Goal: Complete application form

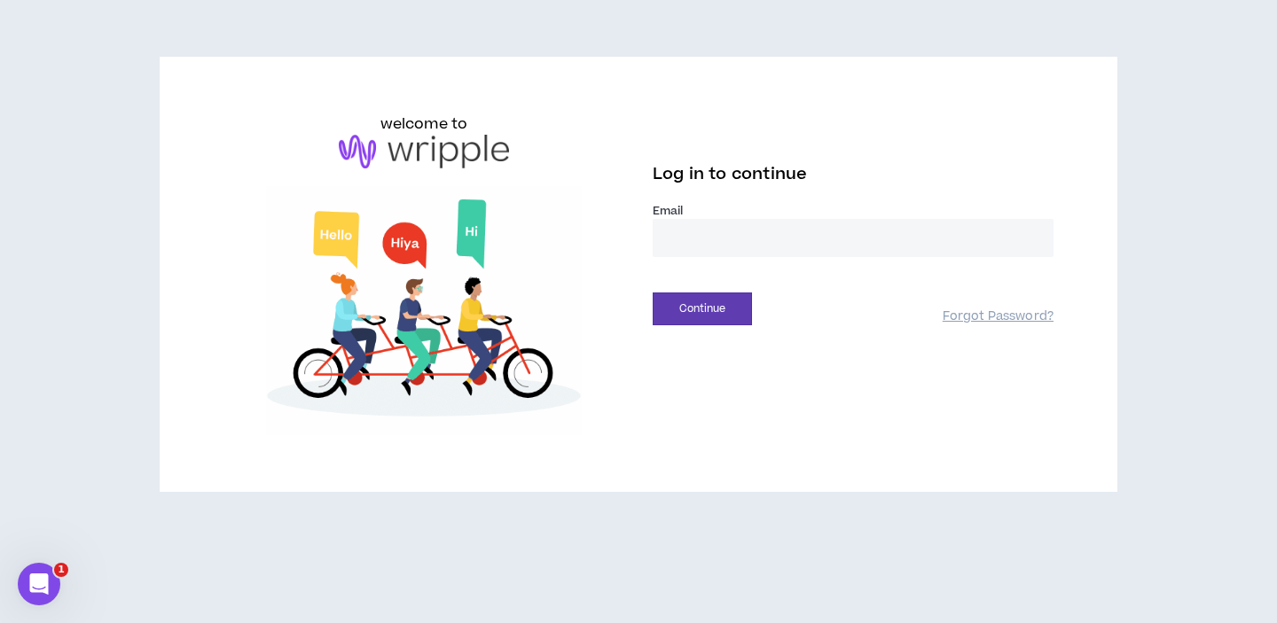
click at [737, 223] on input "email" at bounding box center [853, 238] width 401 height 38
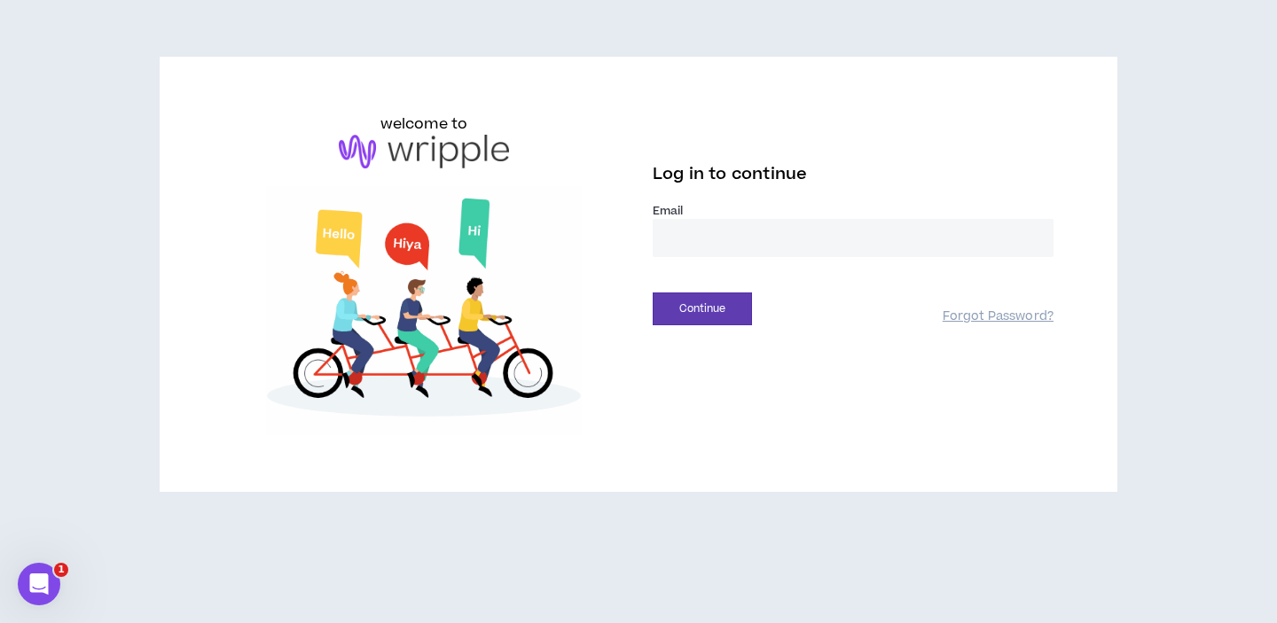
type input "**********"
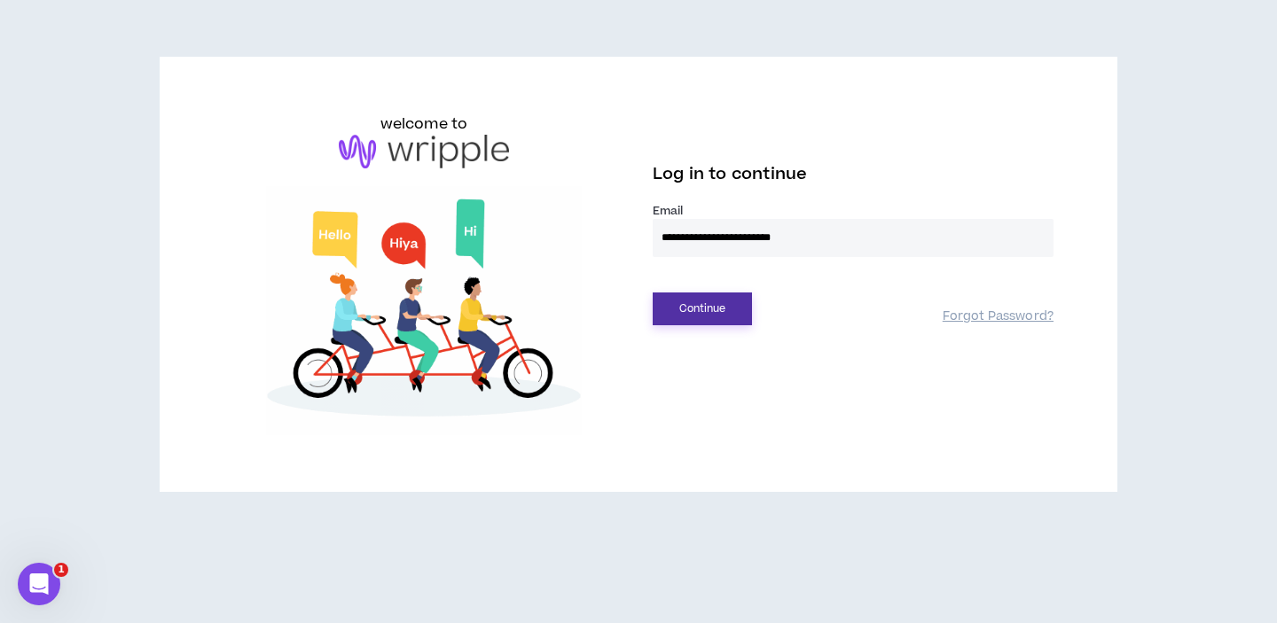
click at [720, 297] on button "Continue" at bounding box center [702, 309] width 99 height 33
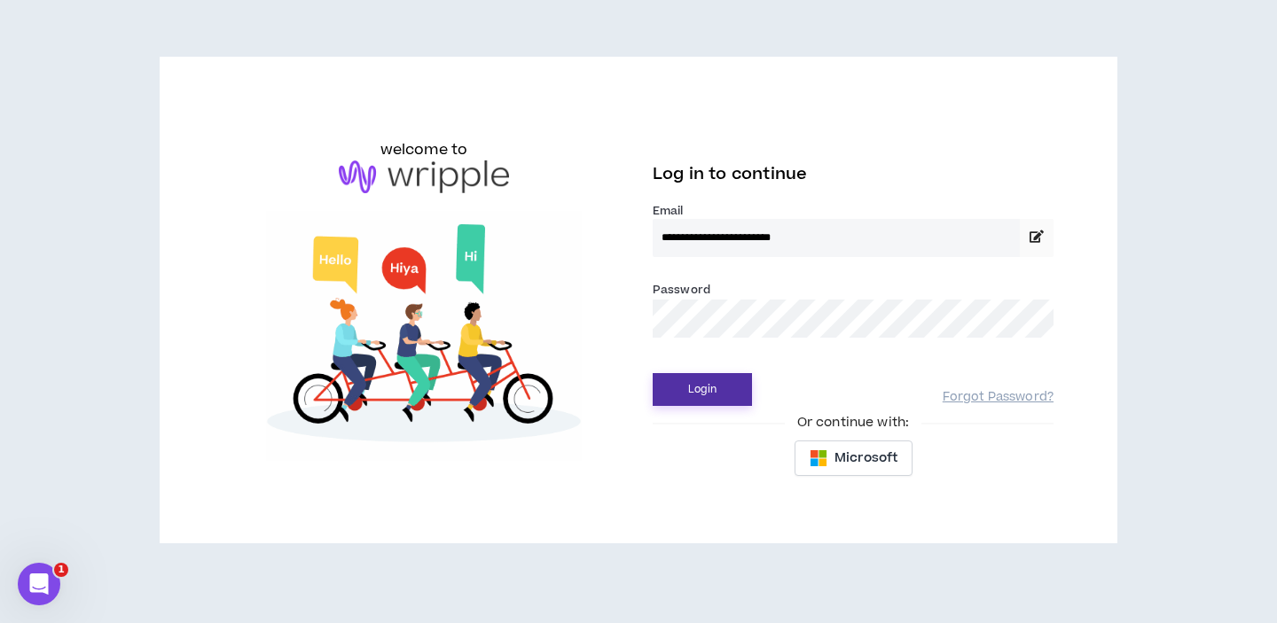
click at [717, 374] on button "Login" at bounding box center [702, 389] width 99 height 33
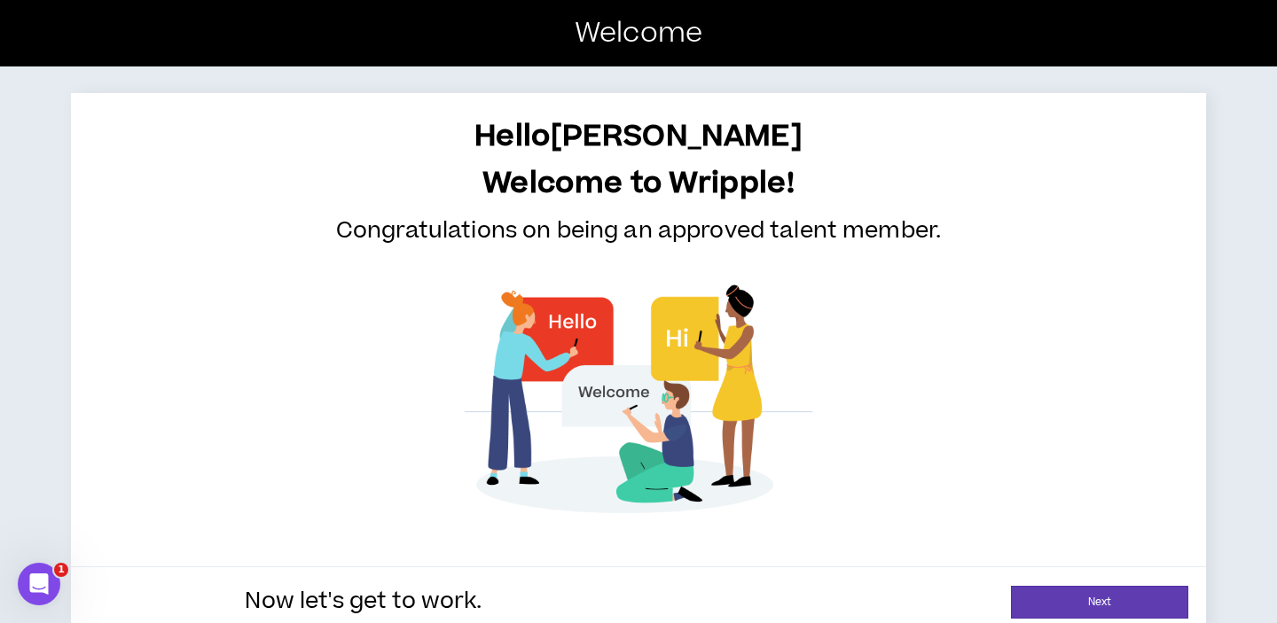
scroll to position [27, 0]
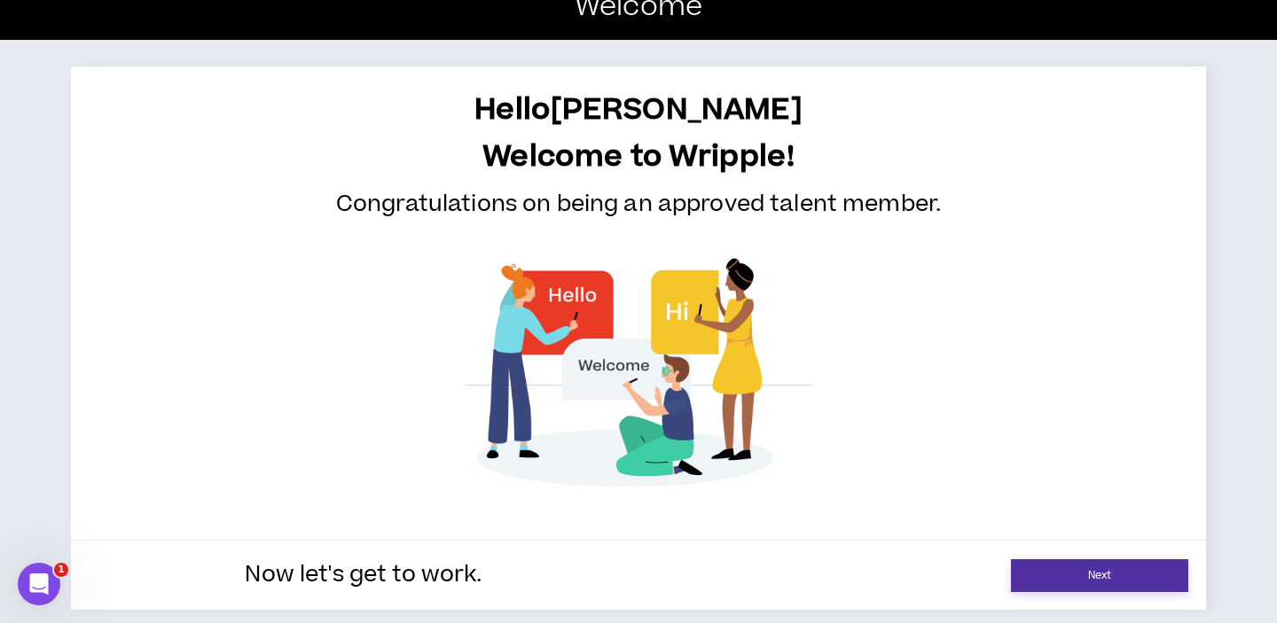
click at [1042, 563] on link "Next" at bounding box center [1099, 575] width 177 height 33
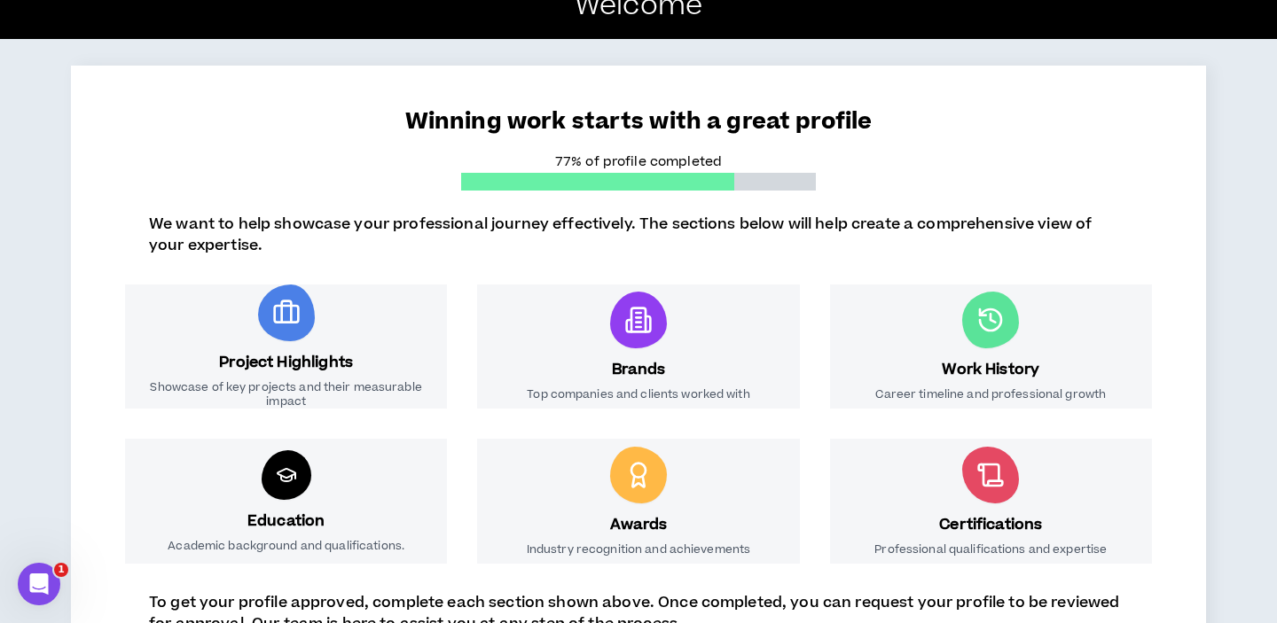
scroll to position [289, 0]
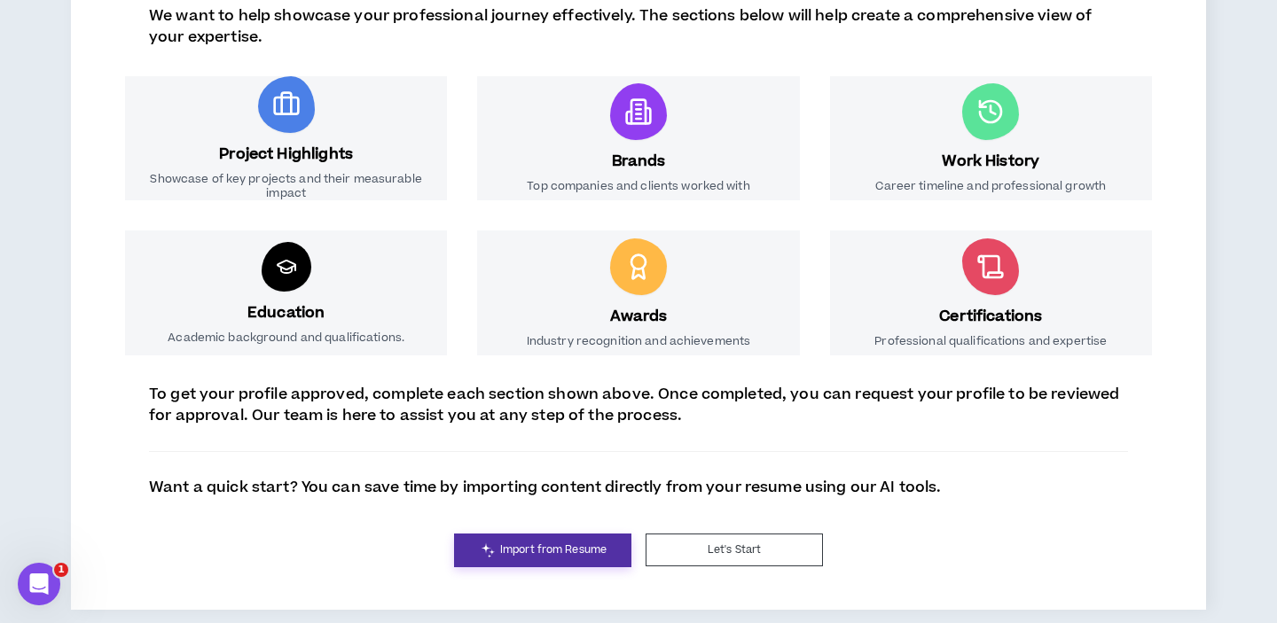
click at [574, 546] on span "Import from Resume" at bounding box center [553, 550] width 106 height 17
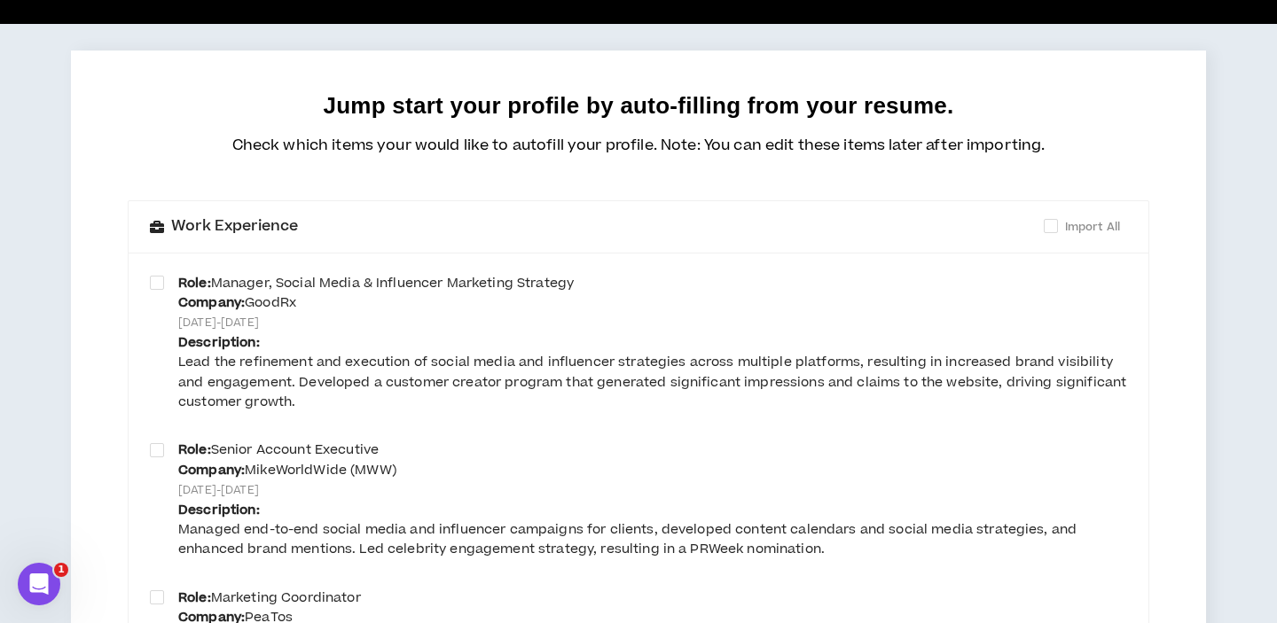
scroll to position [99, 0]
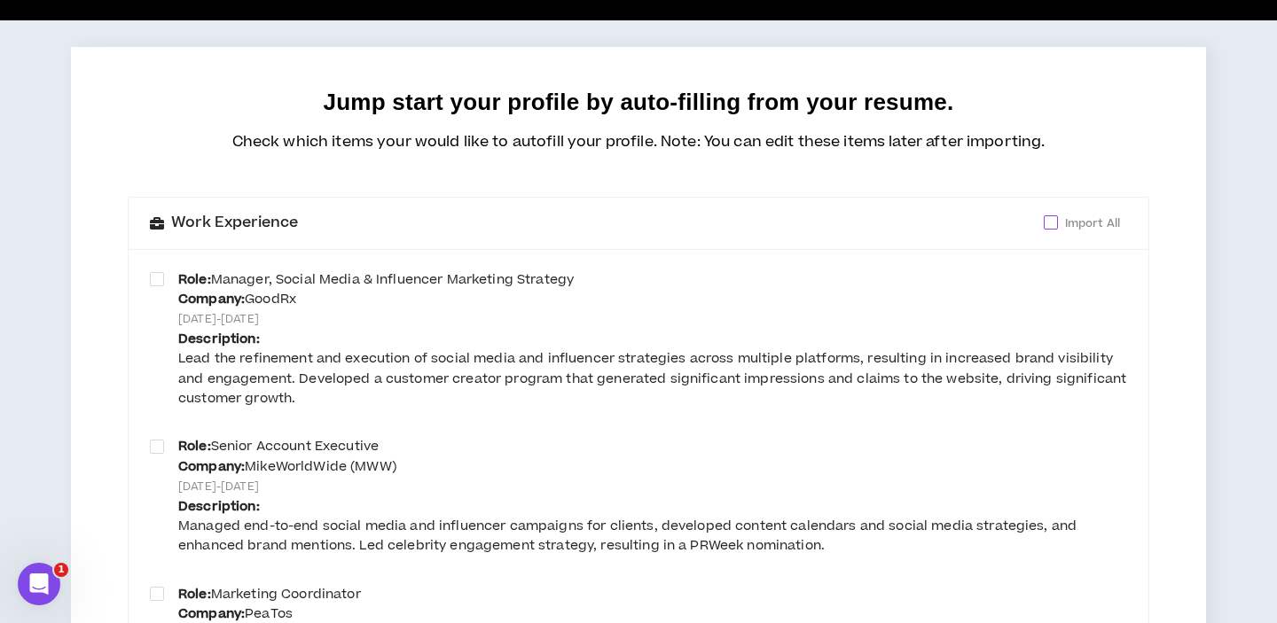
click at [1059, 224] on span "Import All" at bounding box center [1092, 224] width 69 height 20
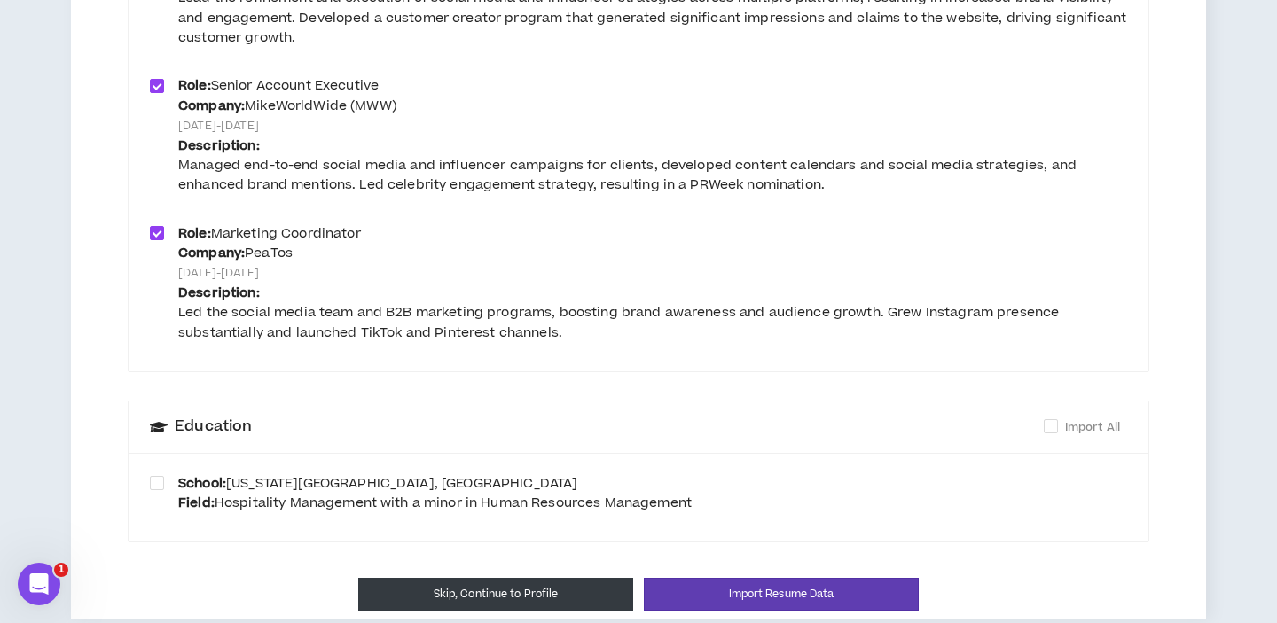
scroll to position [471, 0]
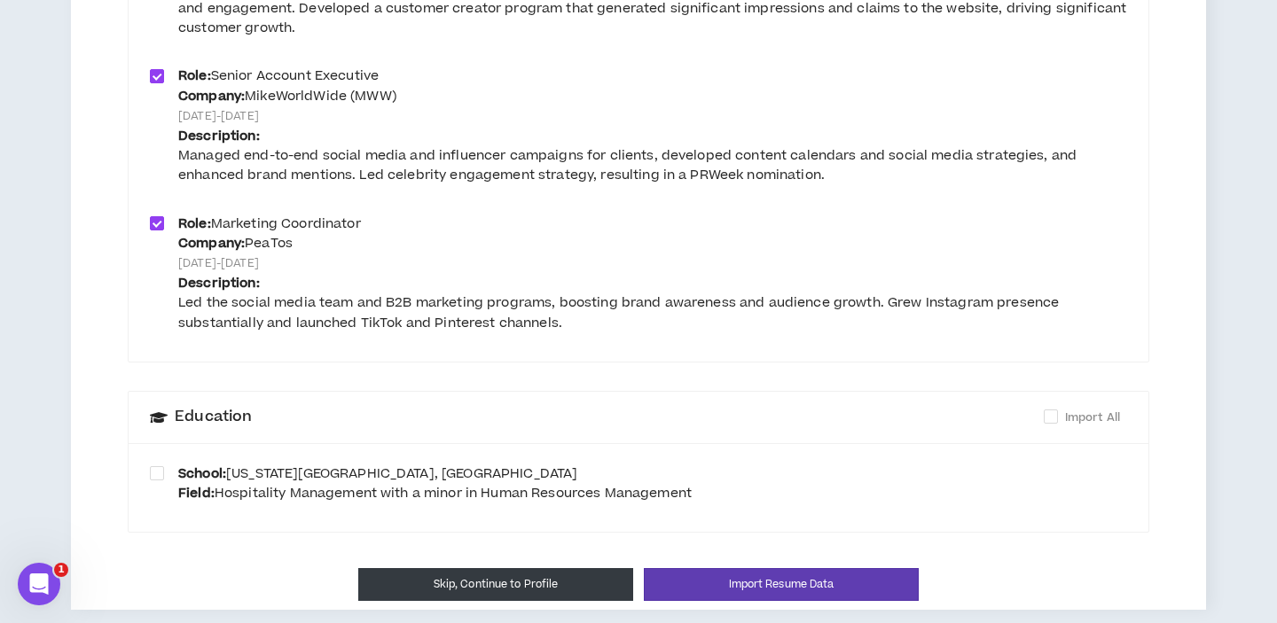
click at [532, 481] on span "[US_STATE][GEOGRAPHIC_DATA], [GEOGRAPHIC_DATA]" at bounding box center [401, 474] width 351 height 19
click at [1059, 418] on span "Import All" at bounding box center [1092, 418] width 69 height 20
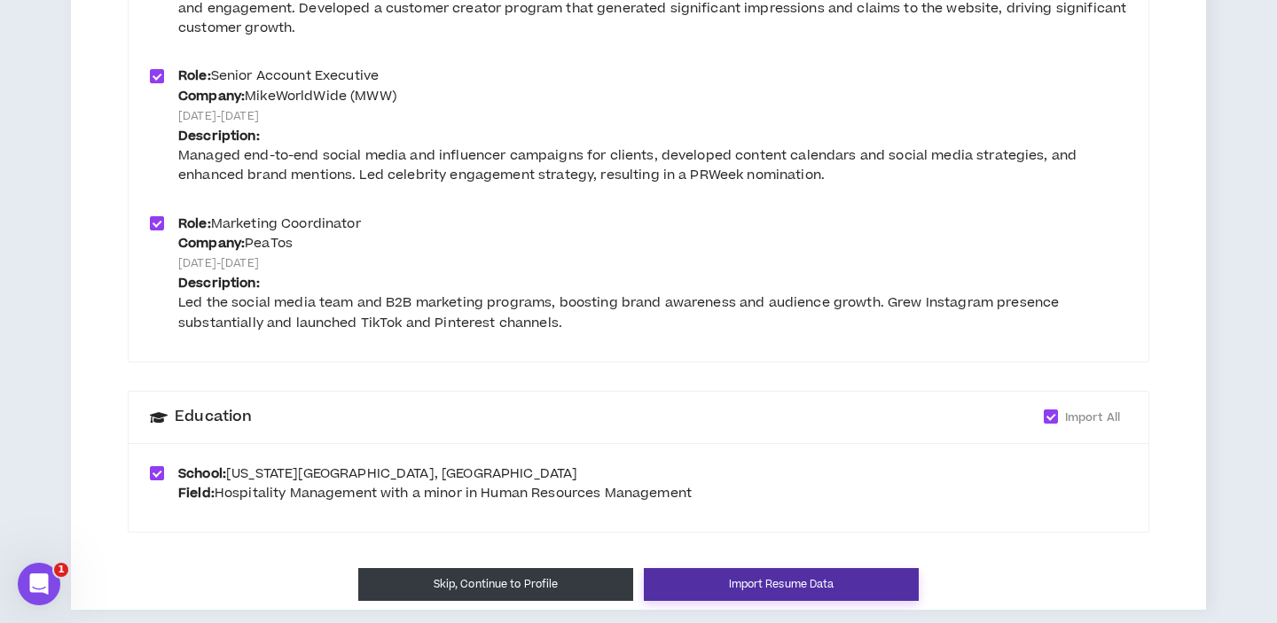
click at [763, 575] on button "Import Resume Data" at bounding box center [781, 584] width 275 height 33
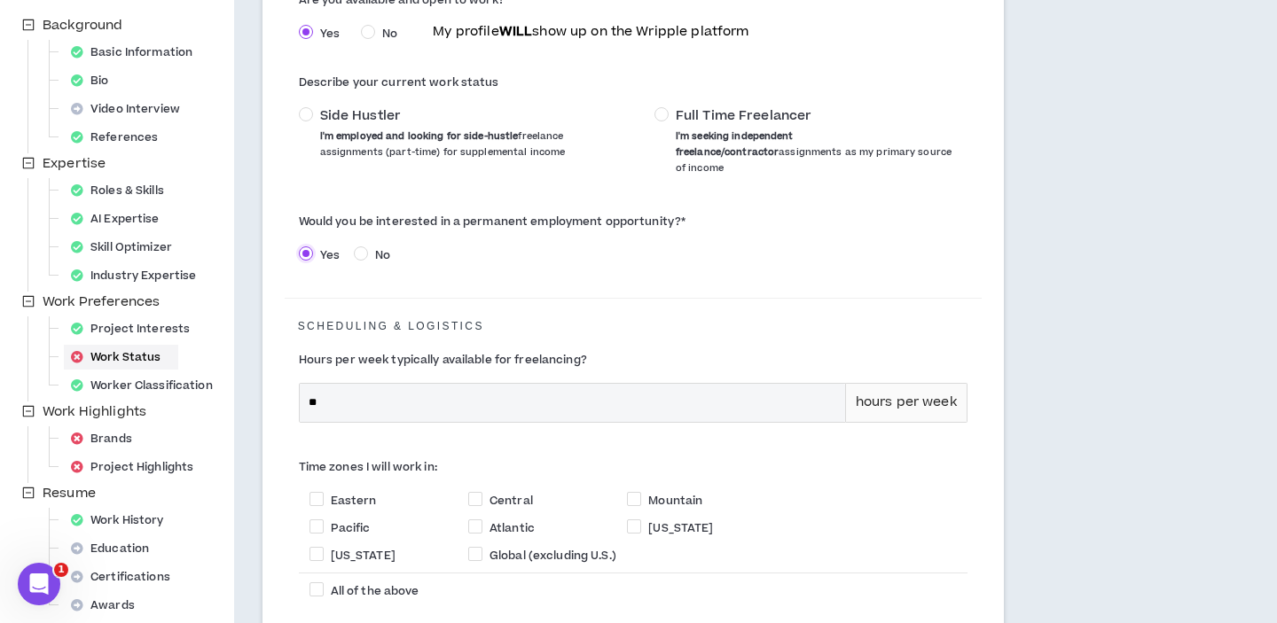
scroll to position [264, 0]
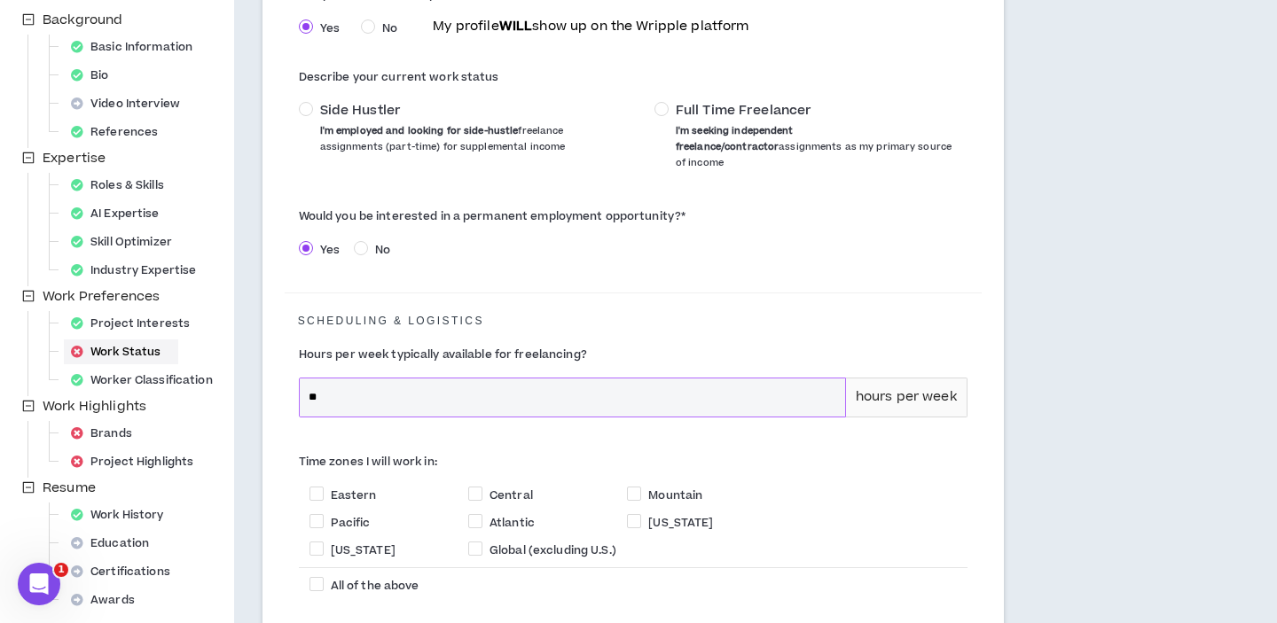
click at [372, 387] on input "**" at bounding box center [572, 398] width 545 height 38
type input "*"
type input "**"
click at [319, 577] on span at bounding box center [316, 584] width 14 height 14
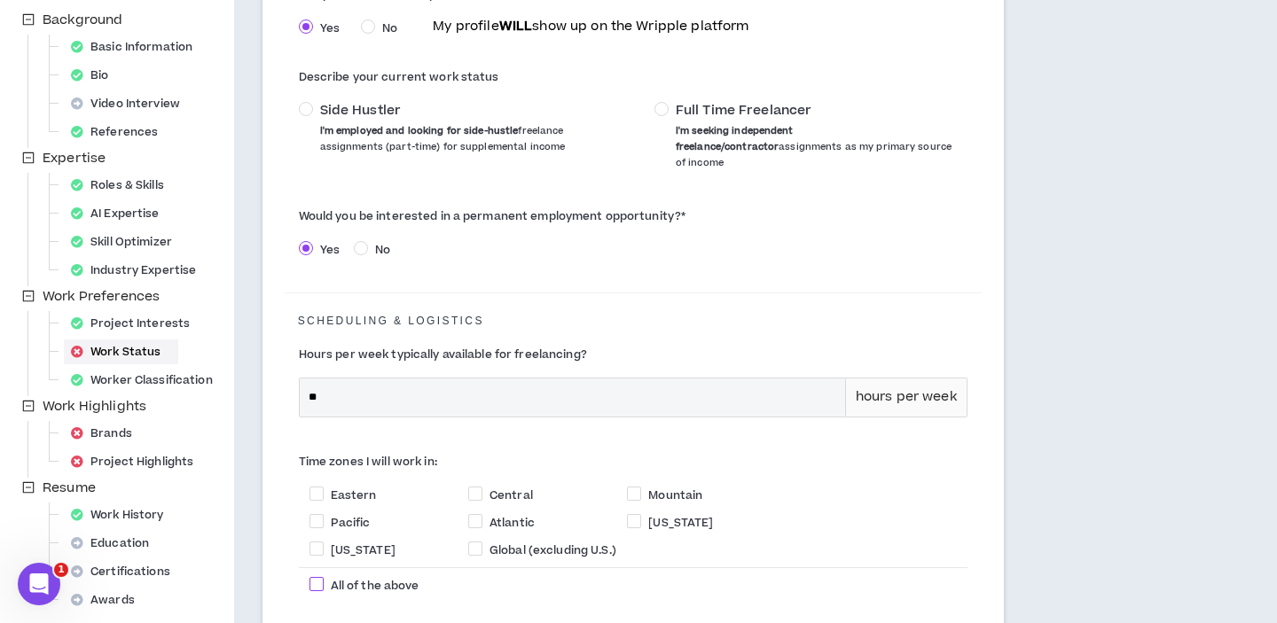
checkbox input "****"
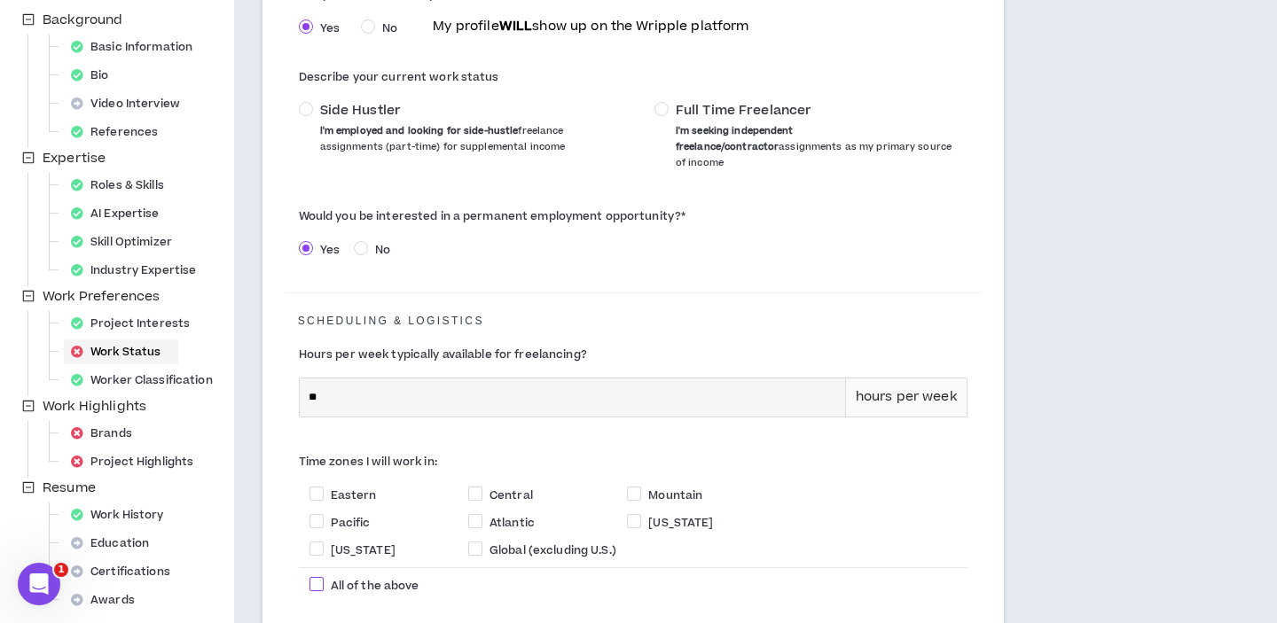
checkbox input "****"
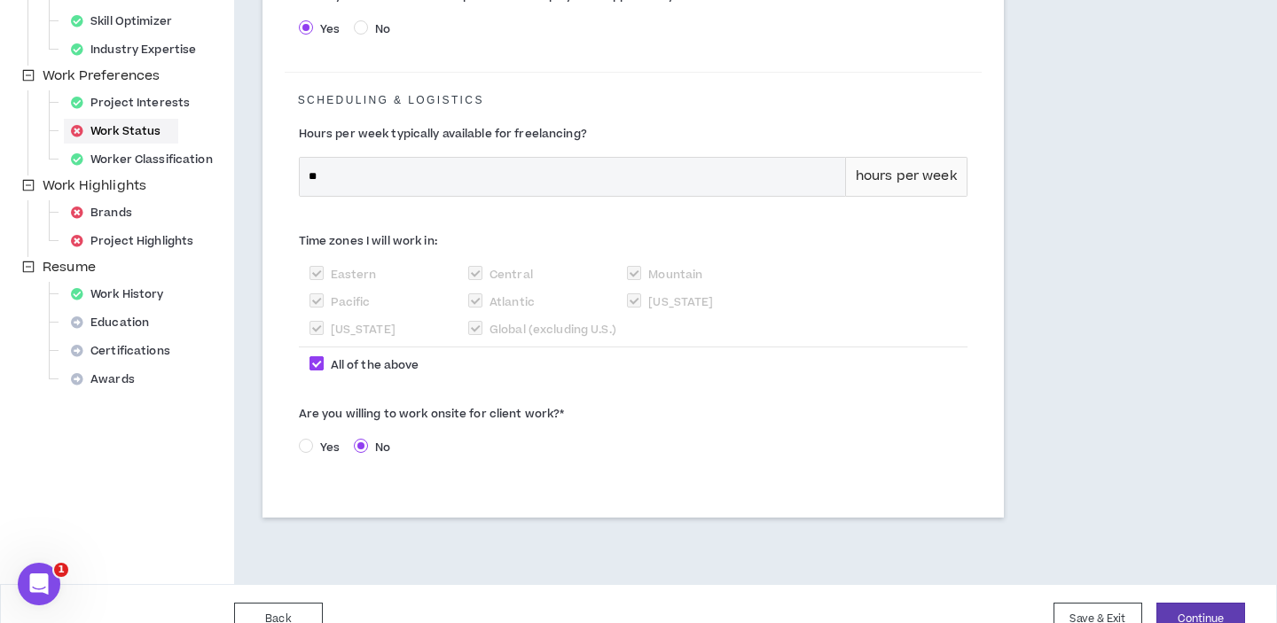
scroll to position [502, 0]
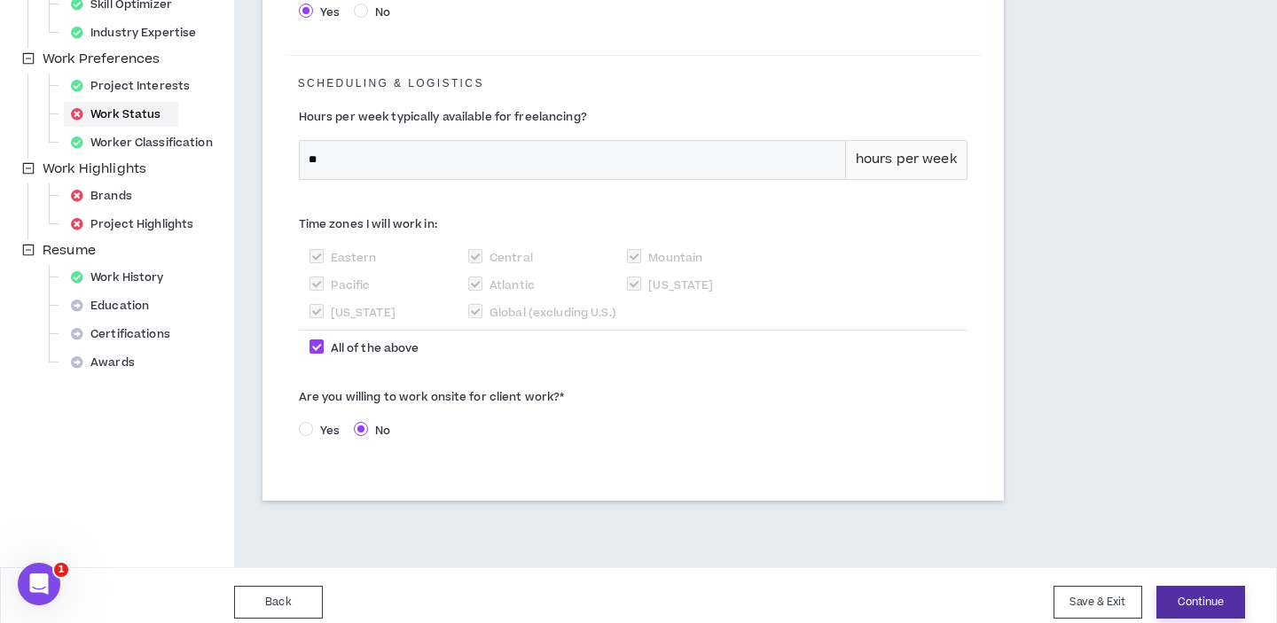
click at [1186, 589] on button "Continue" at bounding box center [1200, 602] width 89 height 33
click at [1203, 589] on button "Continue" at bounding box center [1200, 602] width 89 height 33
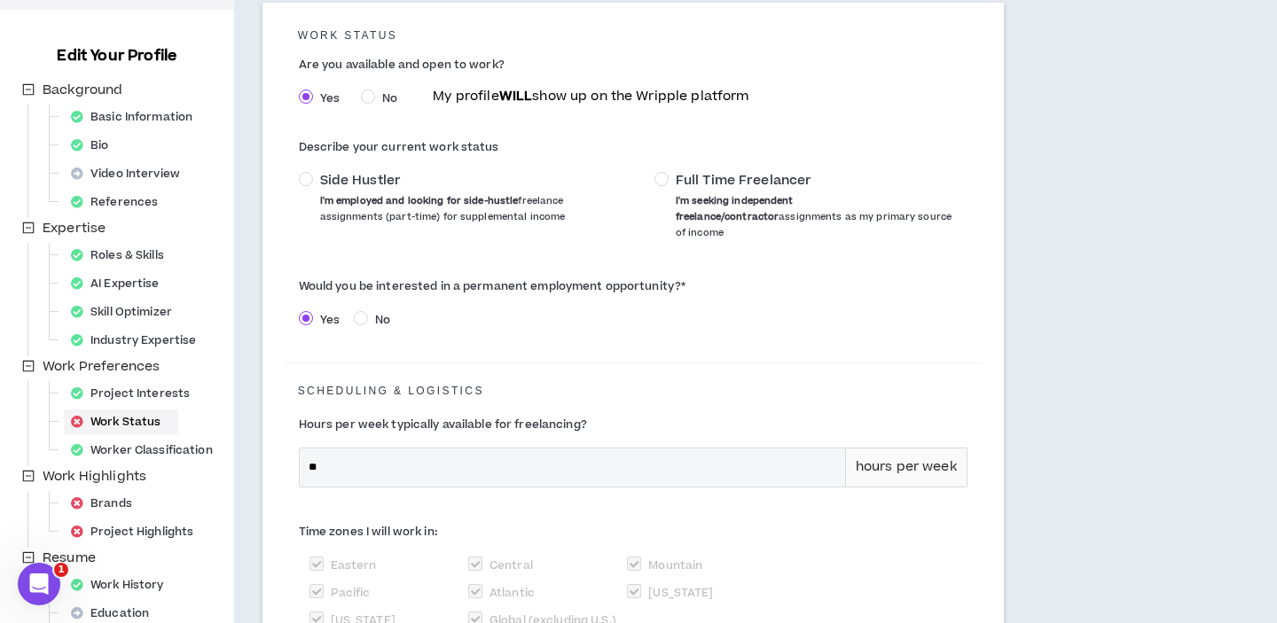
scroll to position [191, 0]
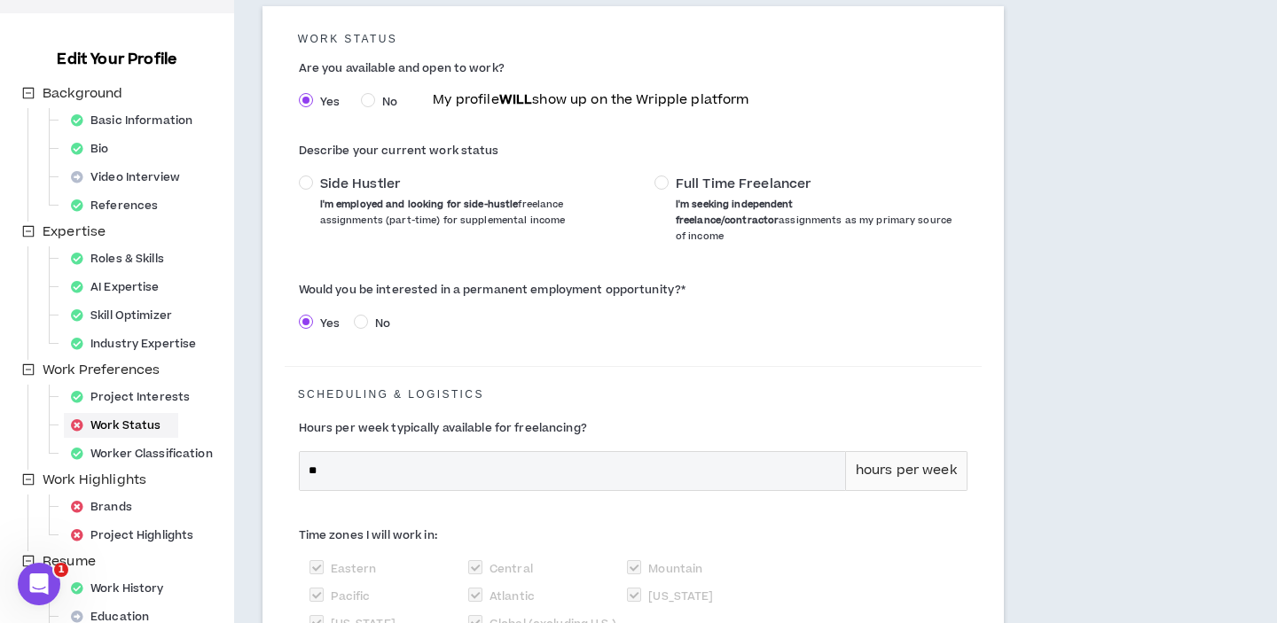
click at [669, 189] on span "Full Time Freelancer I'm seeking independent freelance/contractor assignments a…" at bounding box center [814, 210] width 292 height 69
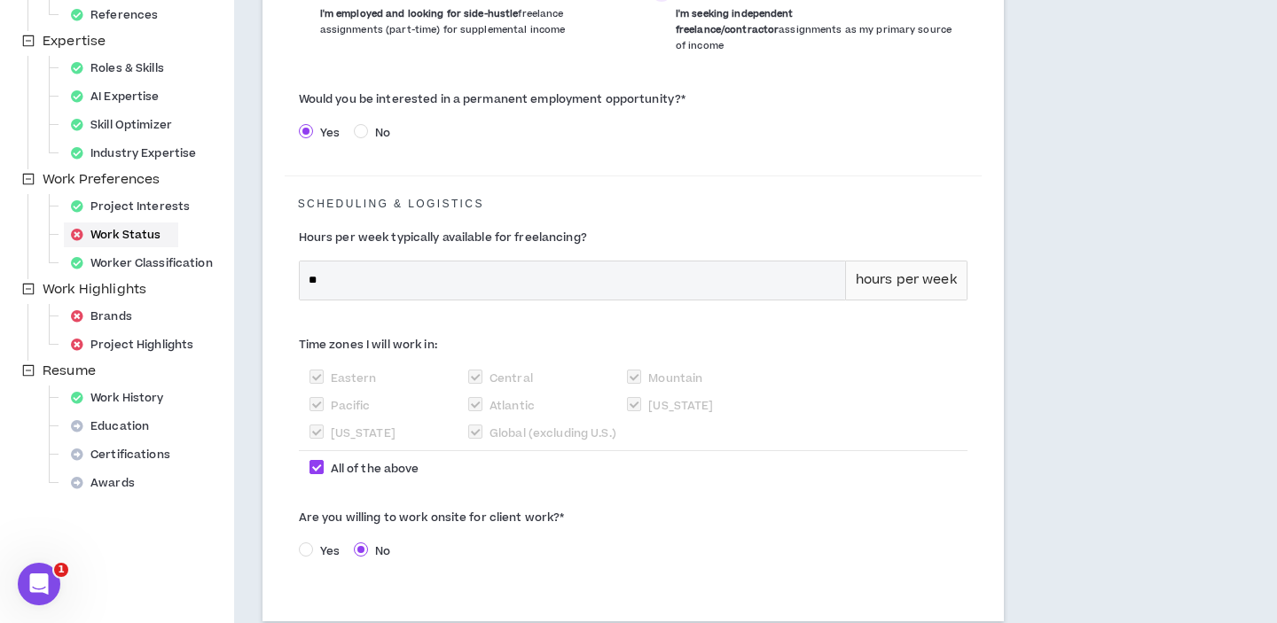
scroll to position [502, 0]
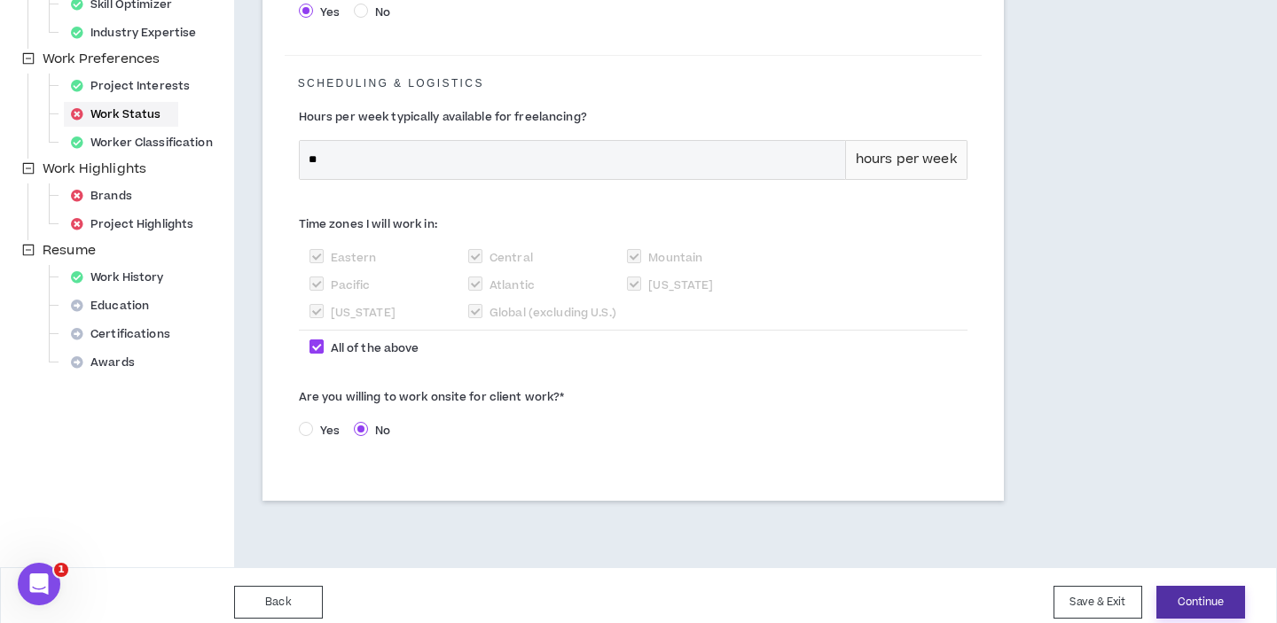
click at [1205, 586] on button "Continue" at bounding box center [1200, 602] width 89 height 33
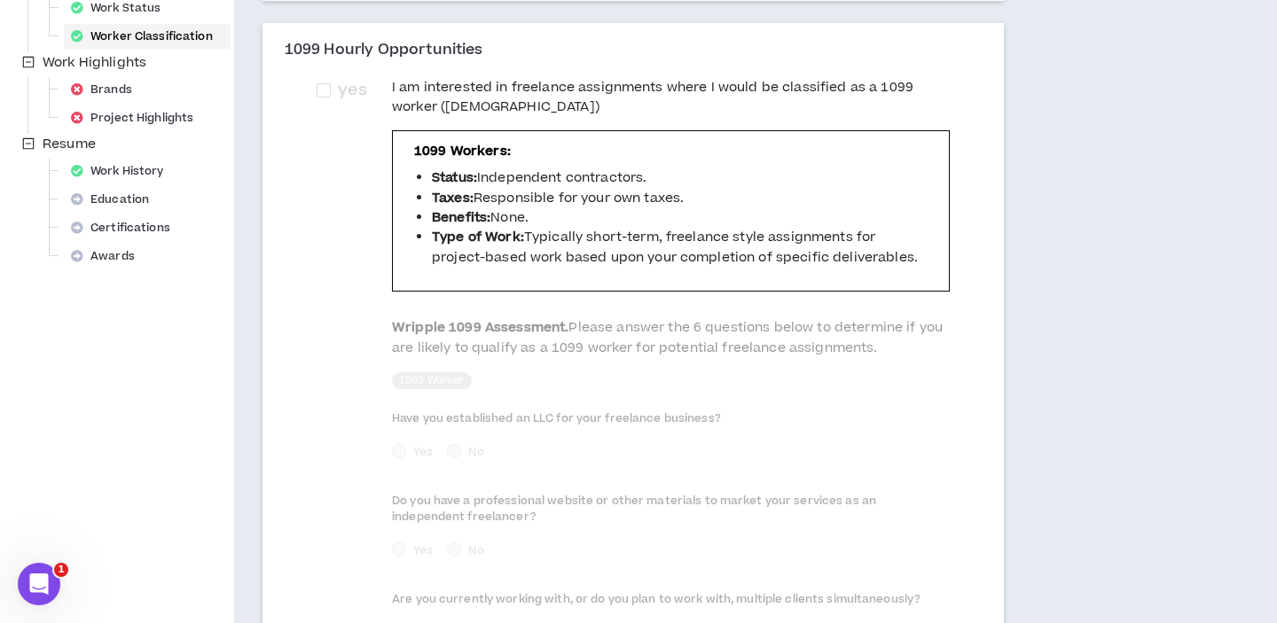
scroll to position [972, 0]
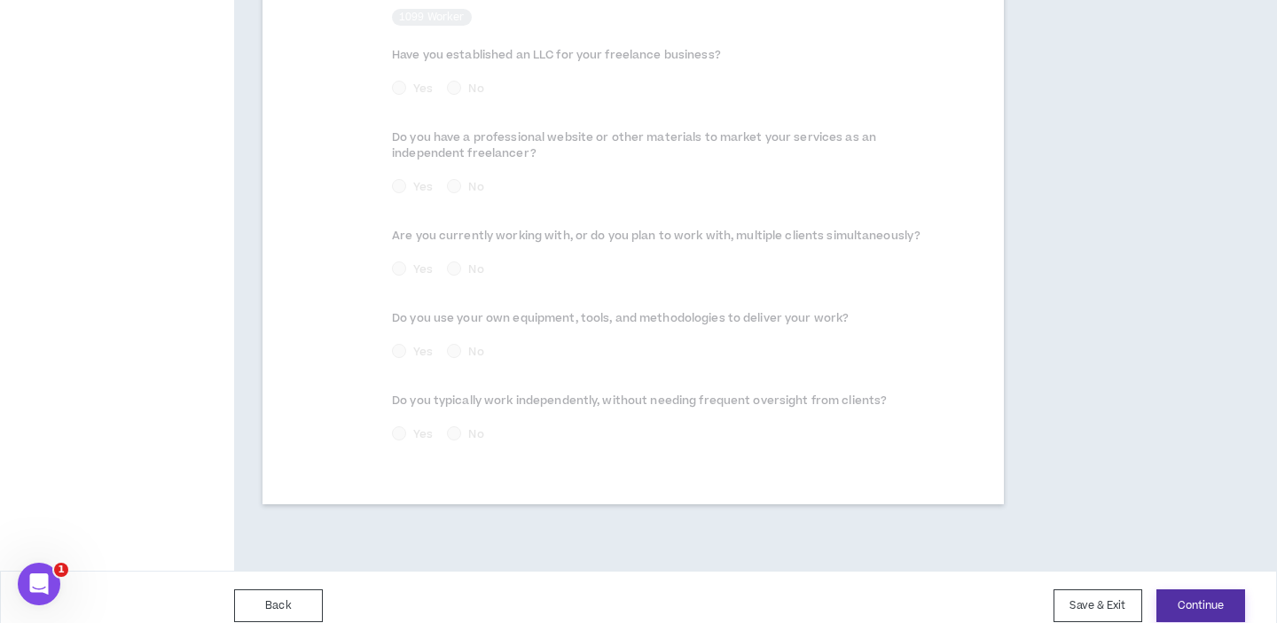
click at [1181, 590] on button "Continue" at bounding box center [1200, 606] width 89 height 33
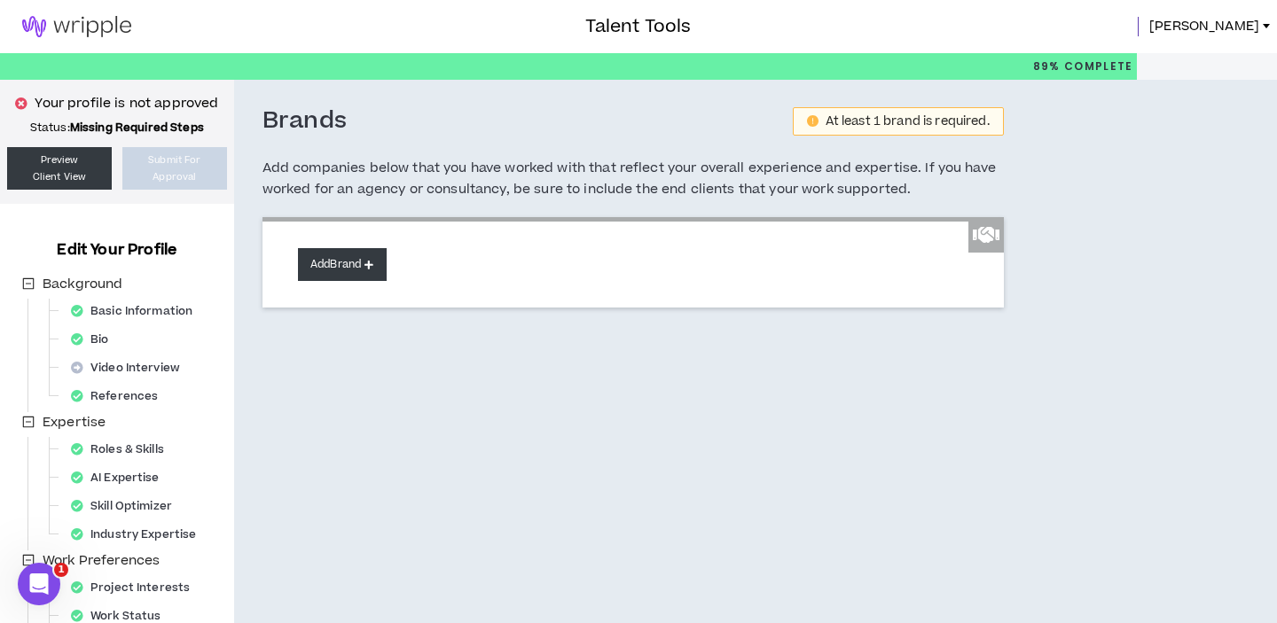
click at [341, 278] on button "Add Brand" at bounding box center [342, 264] width 89 height 33
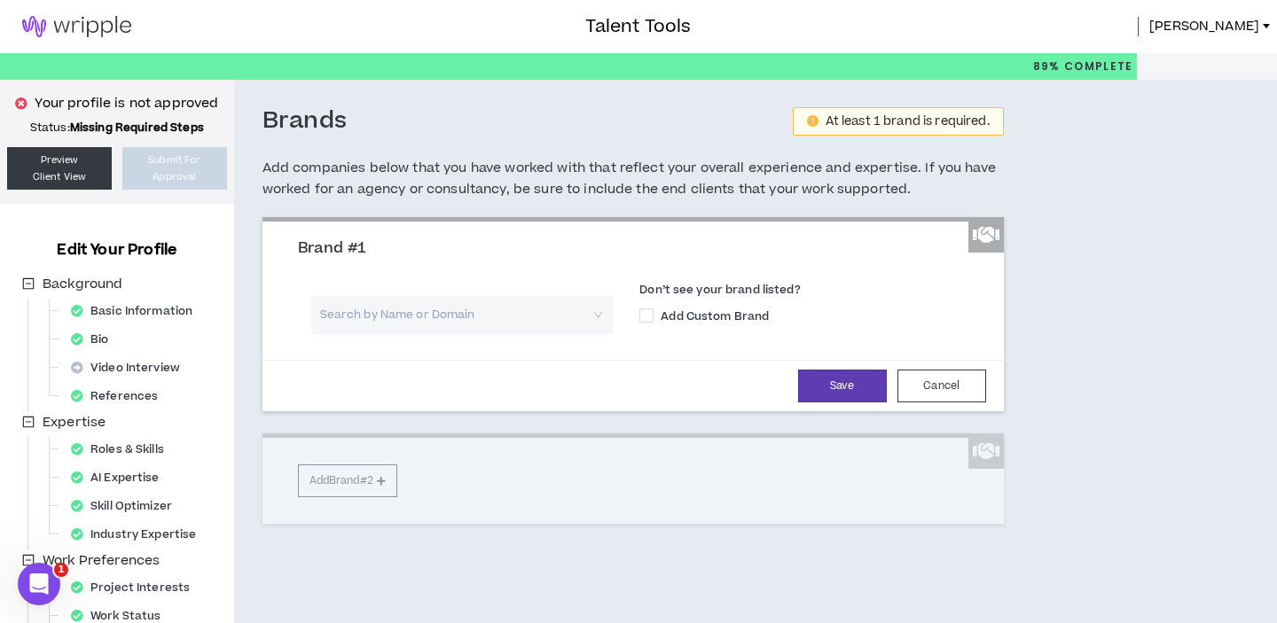
click at [409, 305] on input "search" at bounding box center [456, 315] width 270 height 38
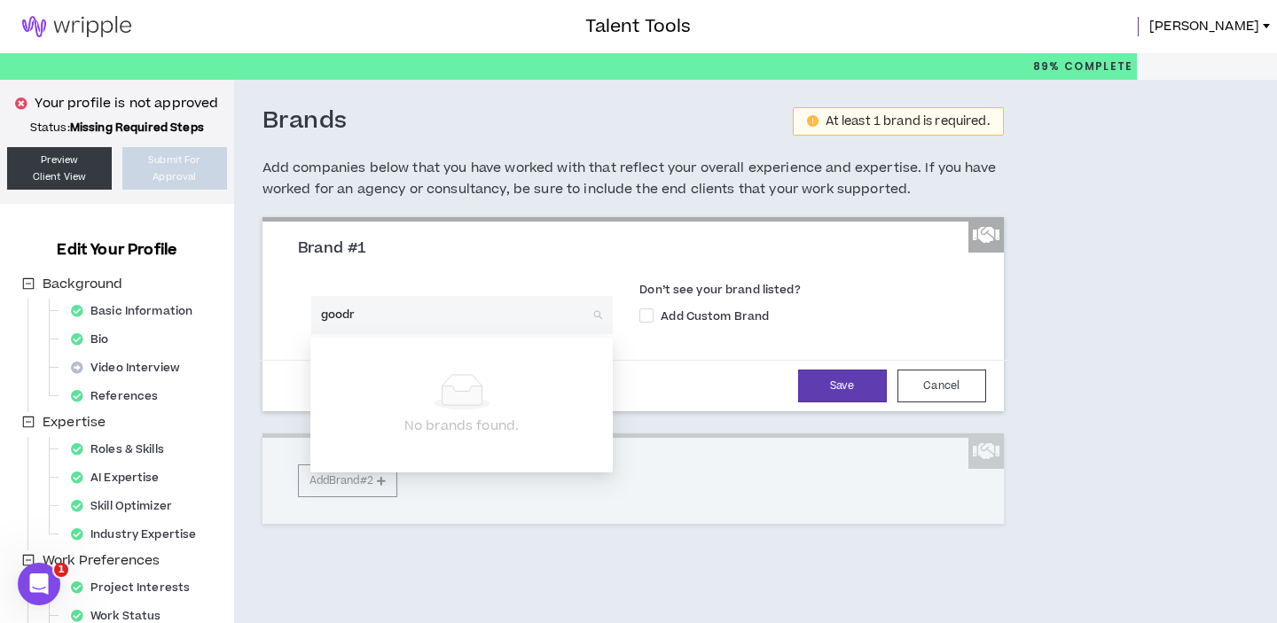
type input "goodrx"
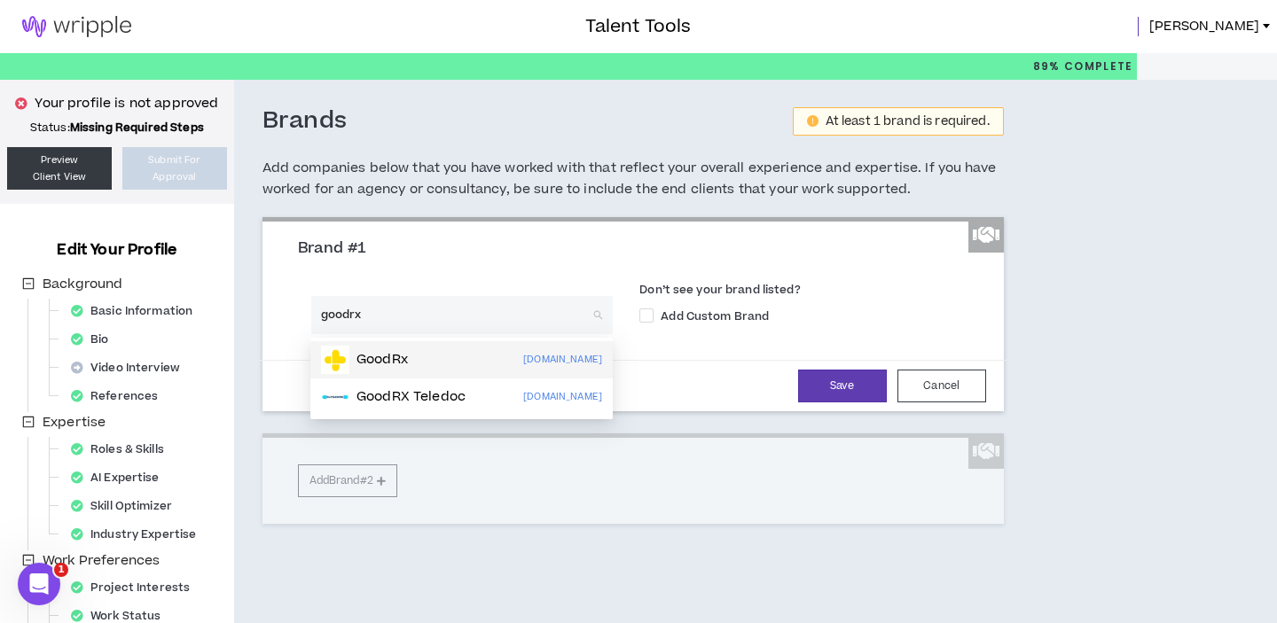
click at [415, 371] on div "GoodRx [DOMAIN_NAME]" at bounding box center [461, 360] width 281 height 28
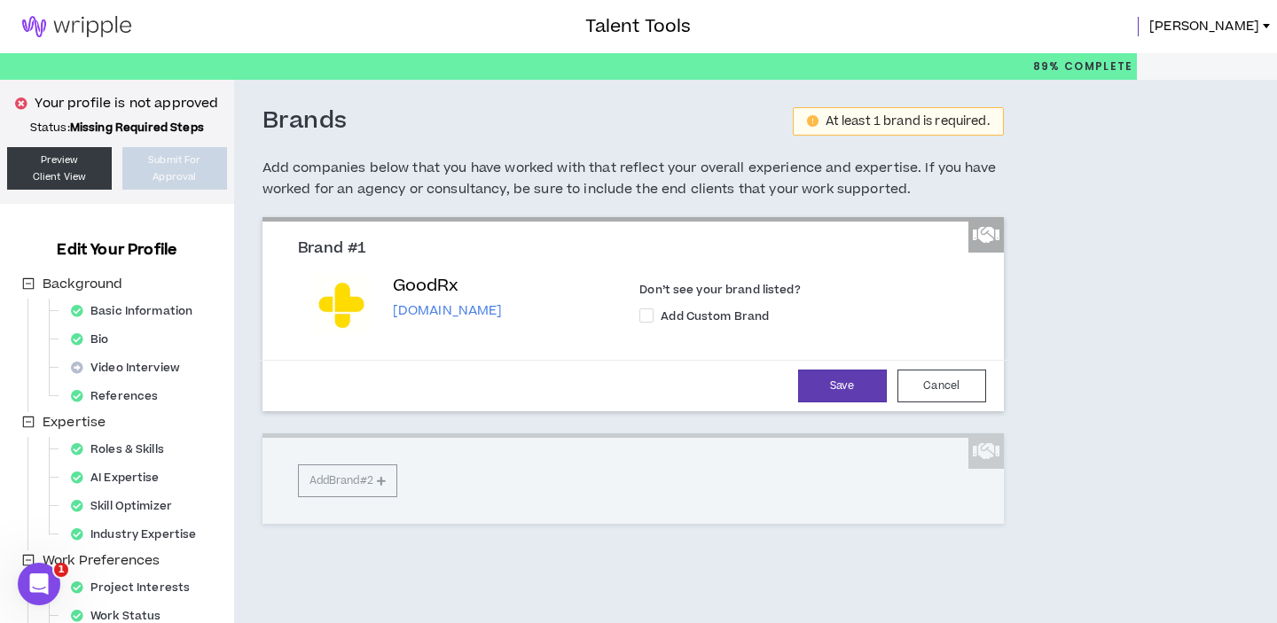
click at [322, 489] on div "Brand #1 GoodRx [DOMAIN_NAME] Don’t see your brand listed? Add Custom Brand Sav…" at bounding box center [632, 370] width 741 height 307
click at [825, 392] on button "Save" at bounding box center [842, 386] width 89 height 33
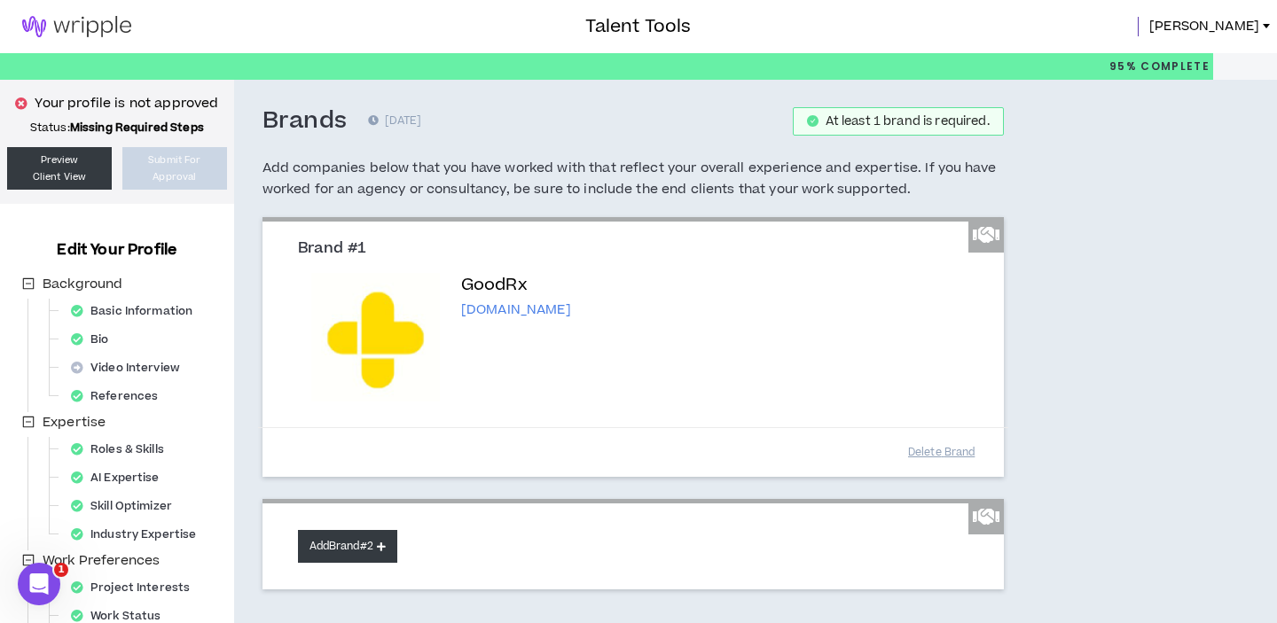
click at [368, 545] on button "Add Brand #2" at bounding box center [347, 546] width 99 height 33
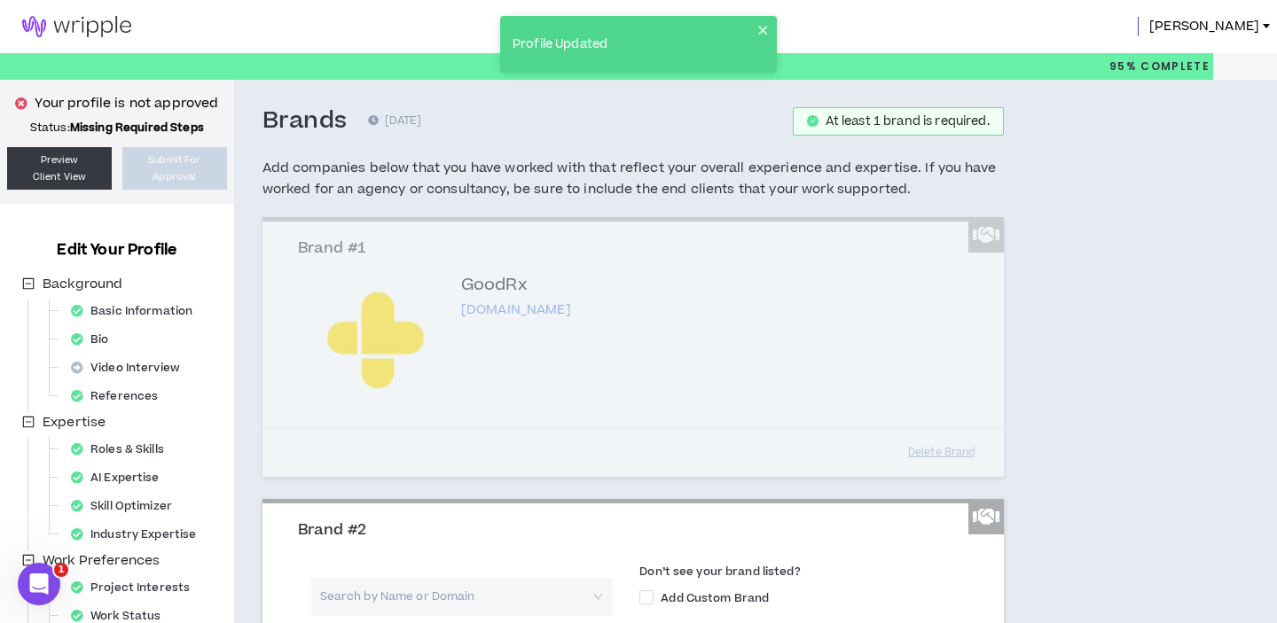
scroll to position [175, 0]
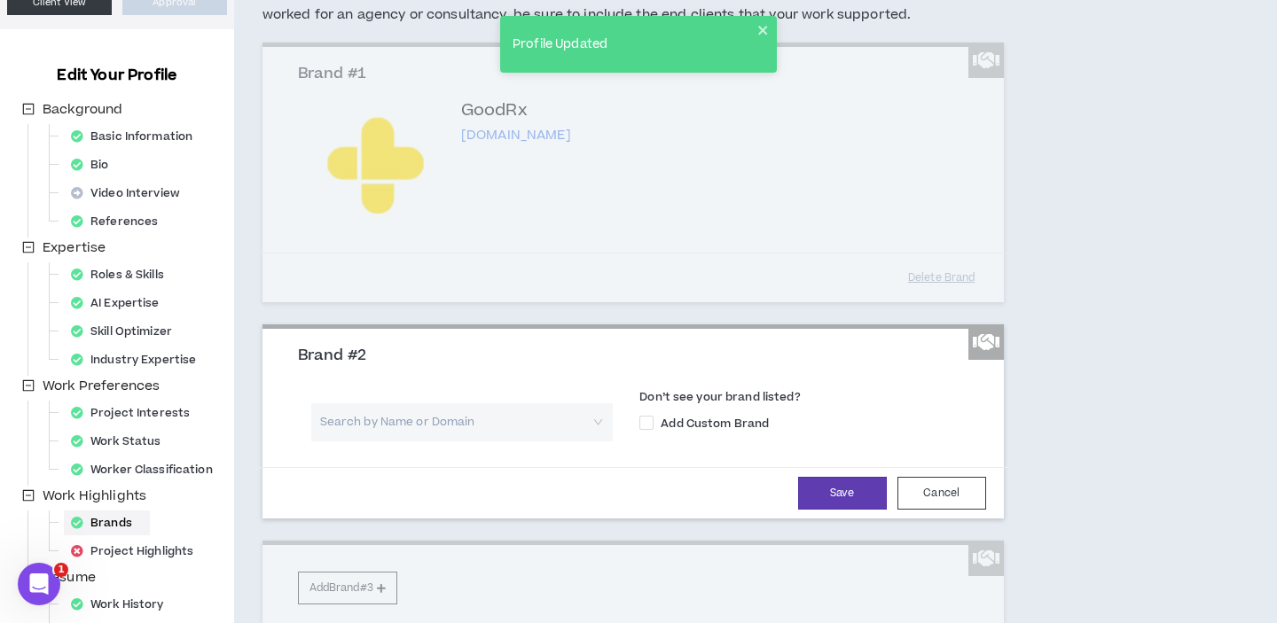
click at [435, 414] on input "search" at bounding box center [456, 422] width 270 height 38
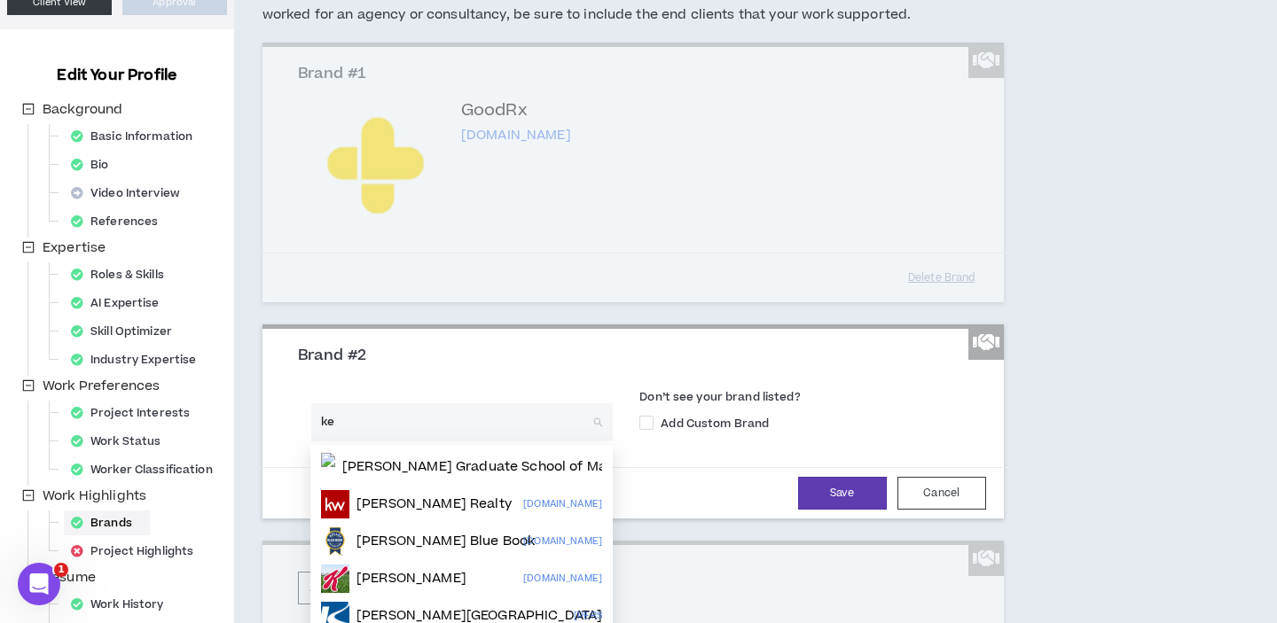
type input "k"
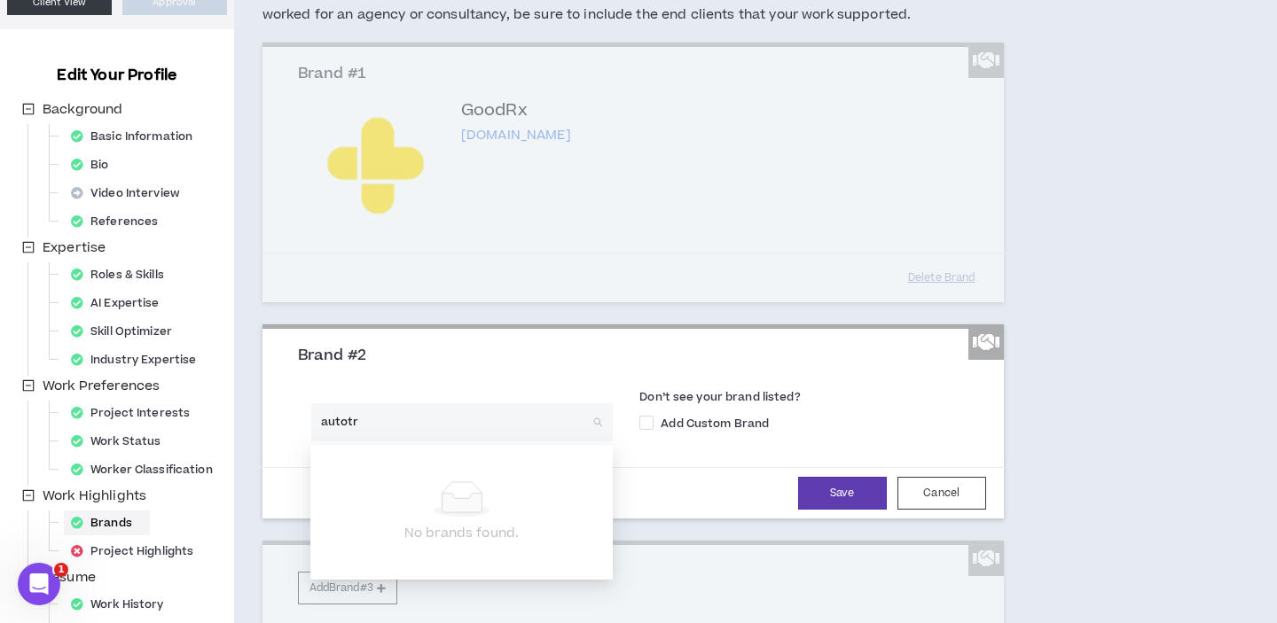
type input "autotra"
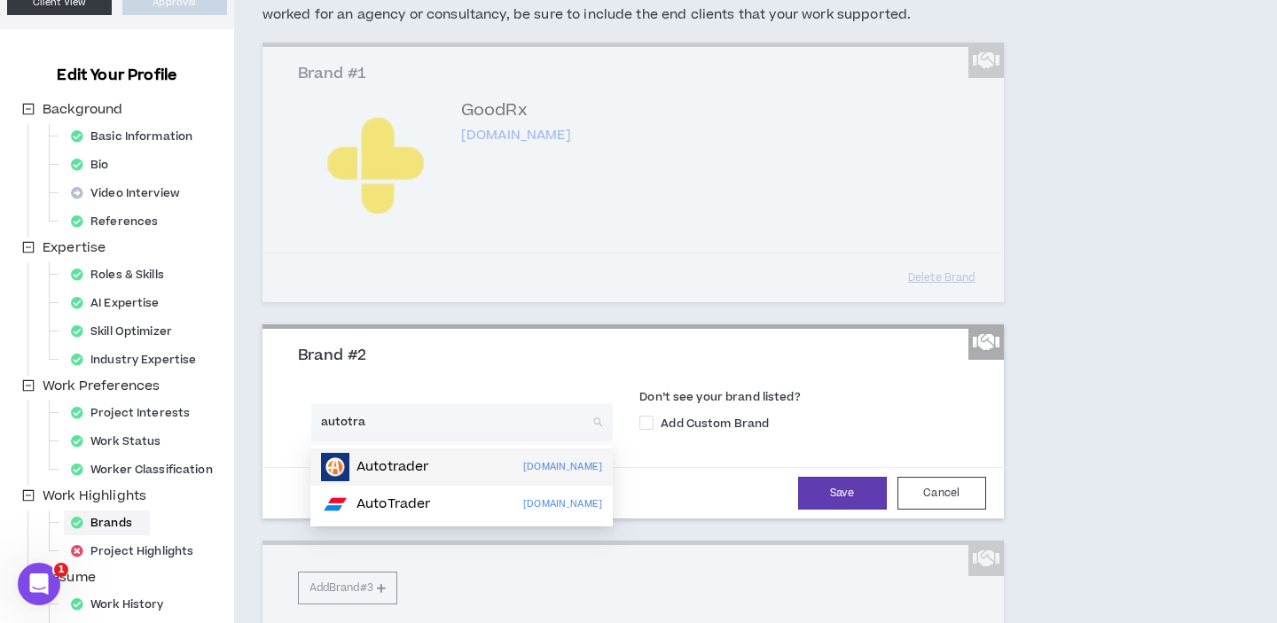
click at [445, 472] on div "Autotrader [DOMAIN_NAME]" at bounding box center [461, 467] width 281 height 28
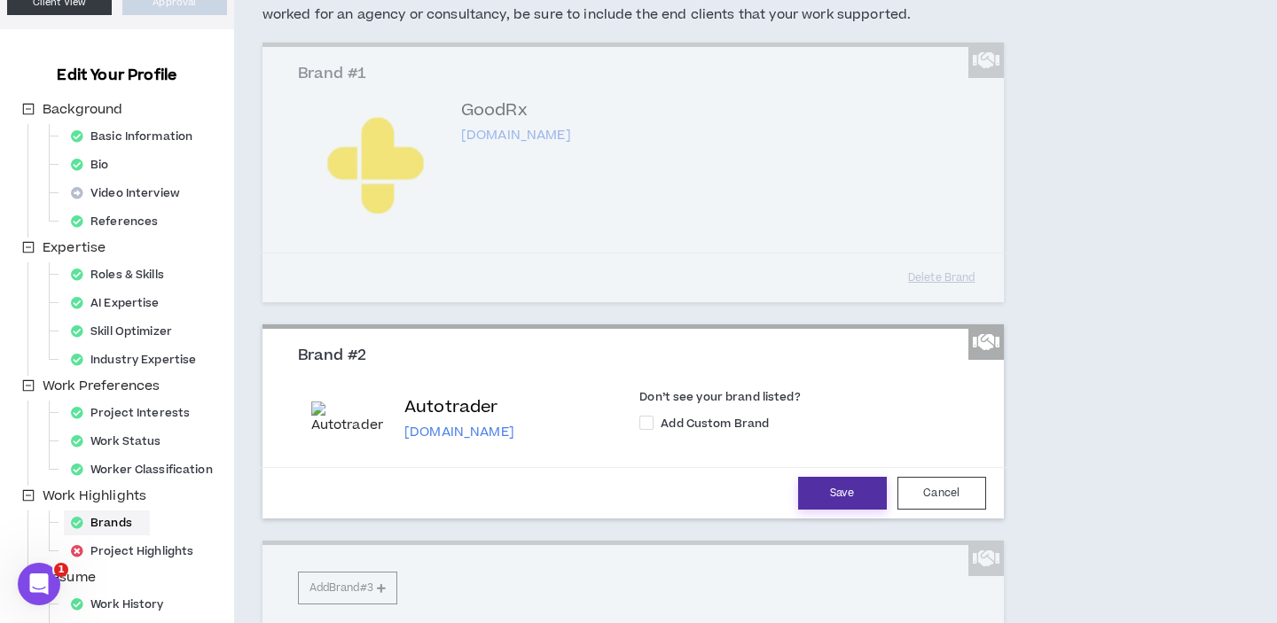
click at [827, 489] on button "Save" at bounding box center [842, 493] width 89 height 33
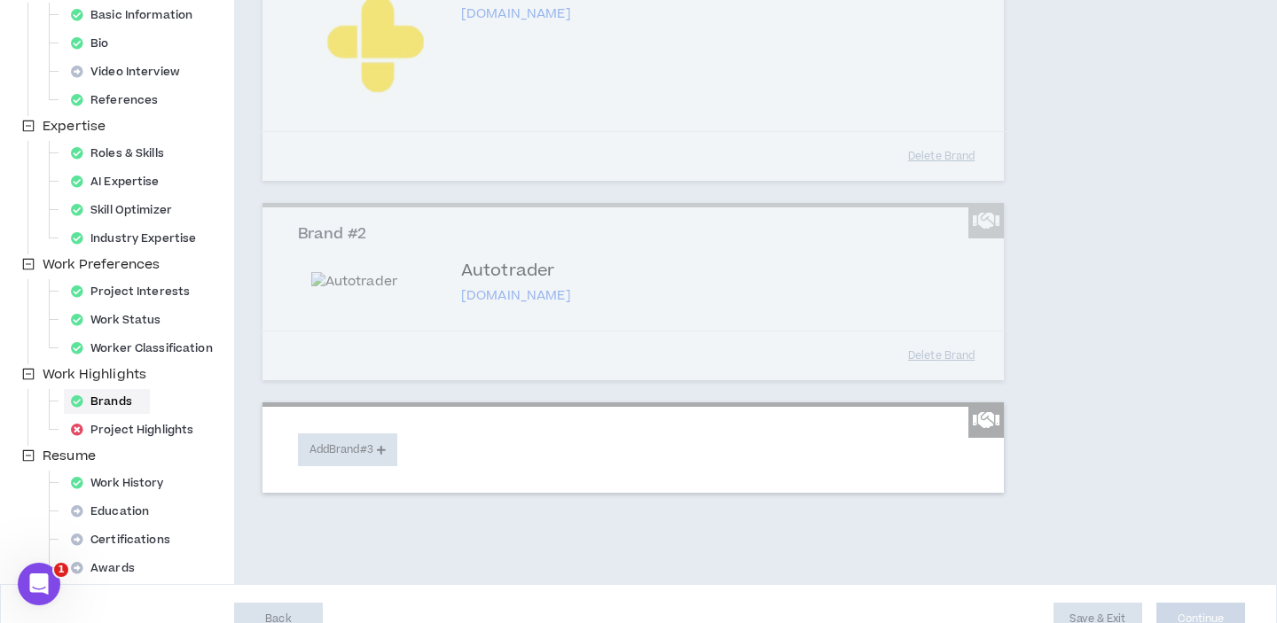
scroll to position [312, 0]
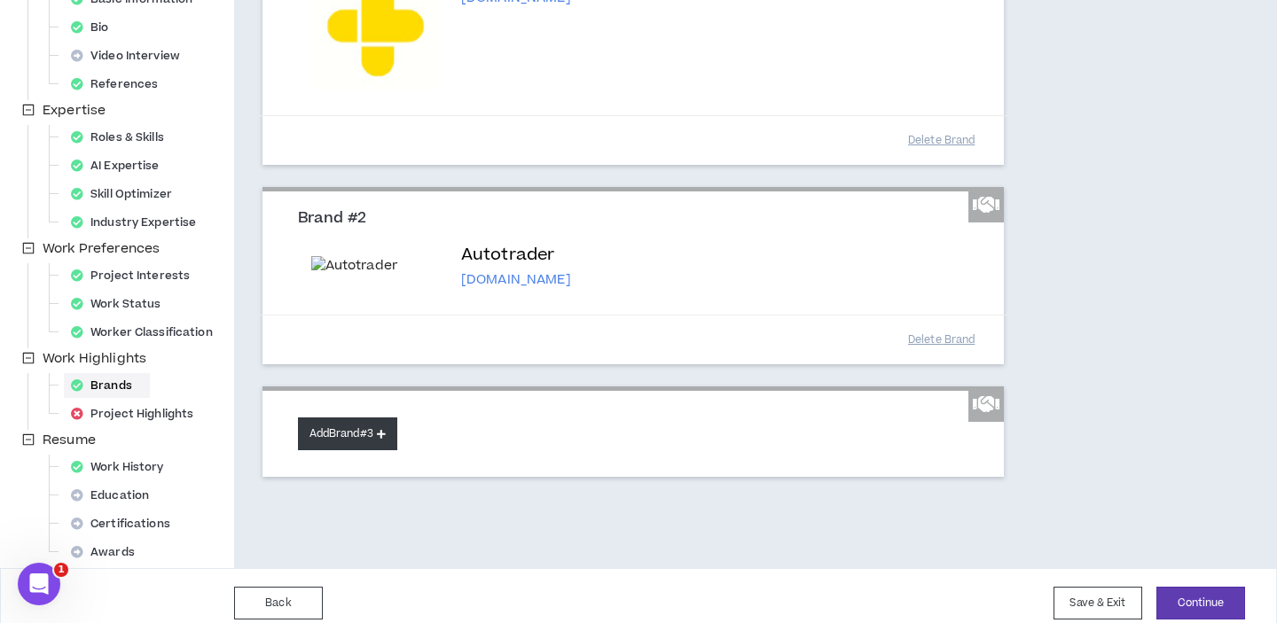
click at [379, 446] on button "Add Brand #3" at bounding box center [347, 434] width 99 height 33
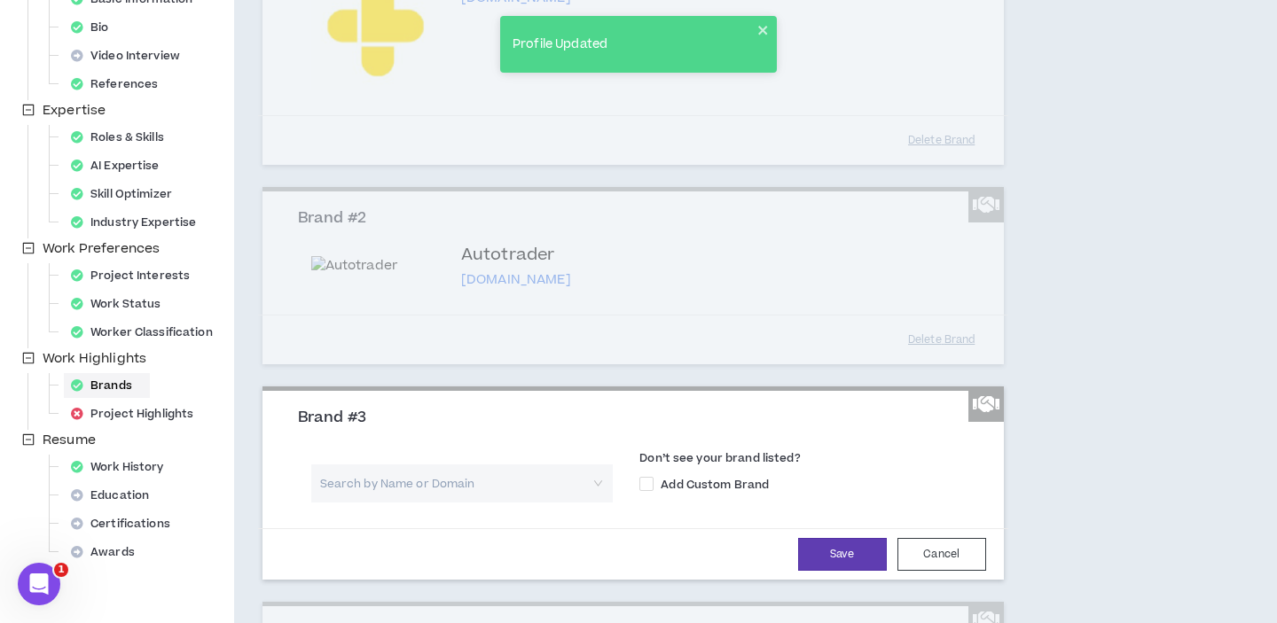
click at [418, 483] on input "search" at bounding box center [456, 484] width 270 height 38
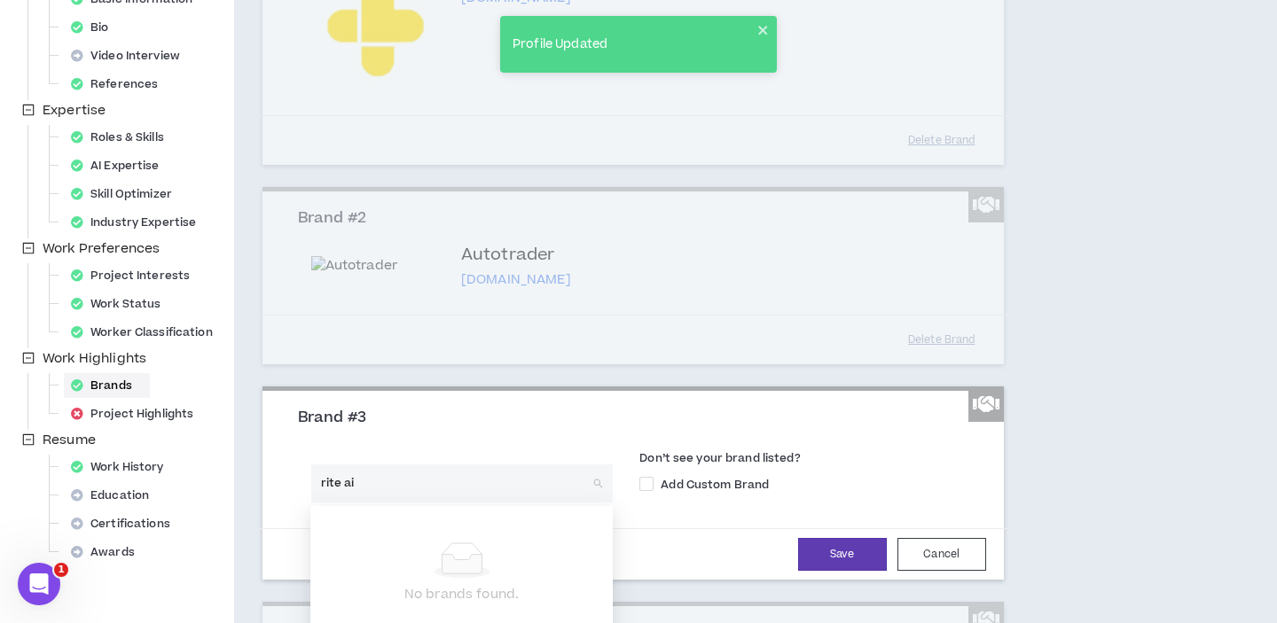
type input "rite aid"
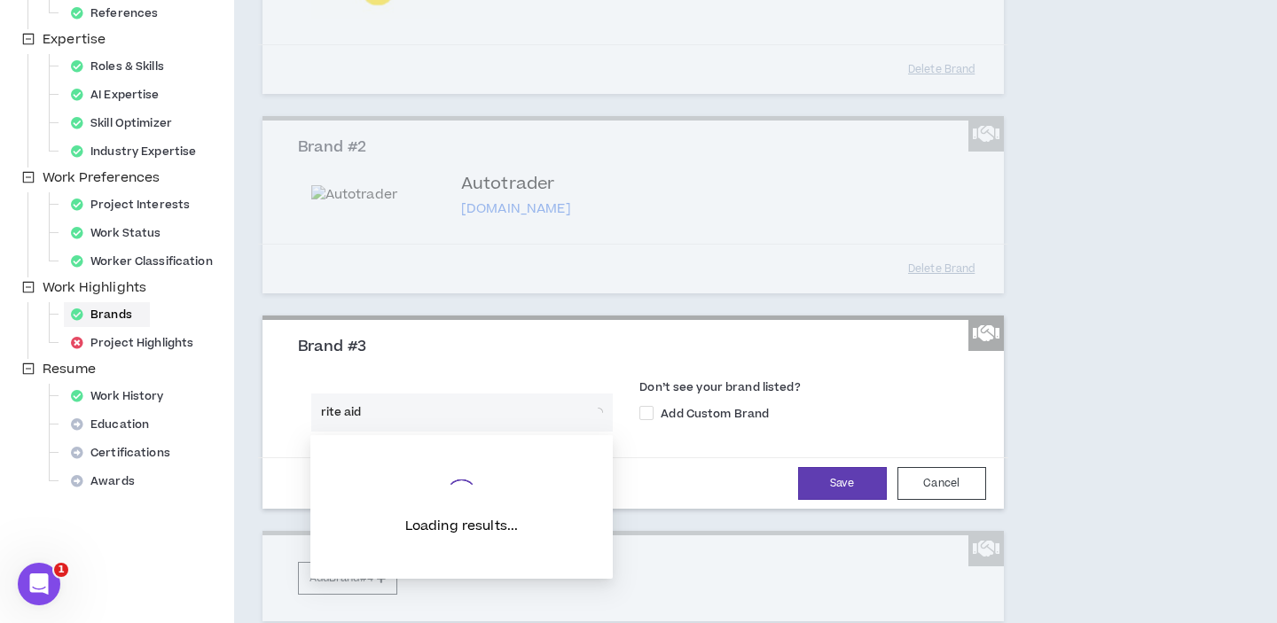
scroll to position [389, 0]
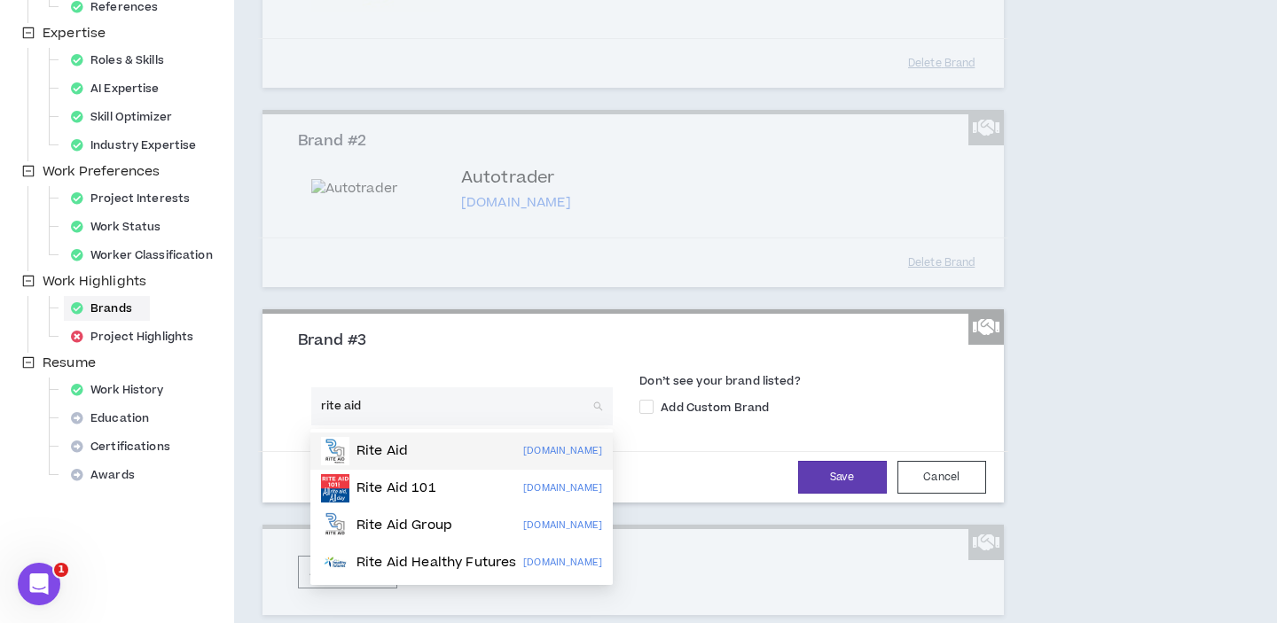
click at [410, 459] on div "Rite Aid [DOMAIN_NAME]" at bounding box center [461, 451] width 281 height 28
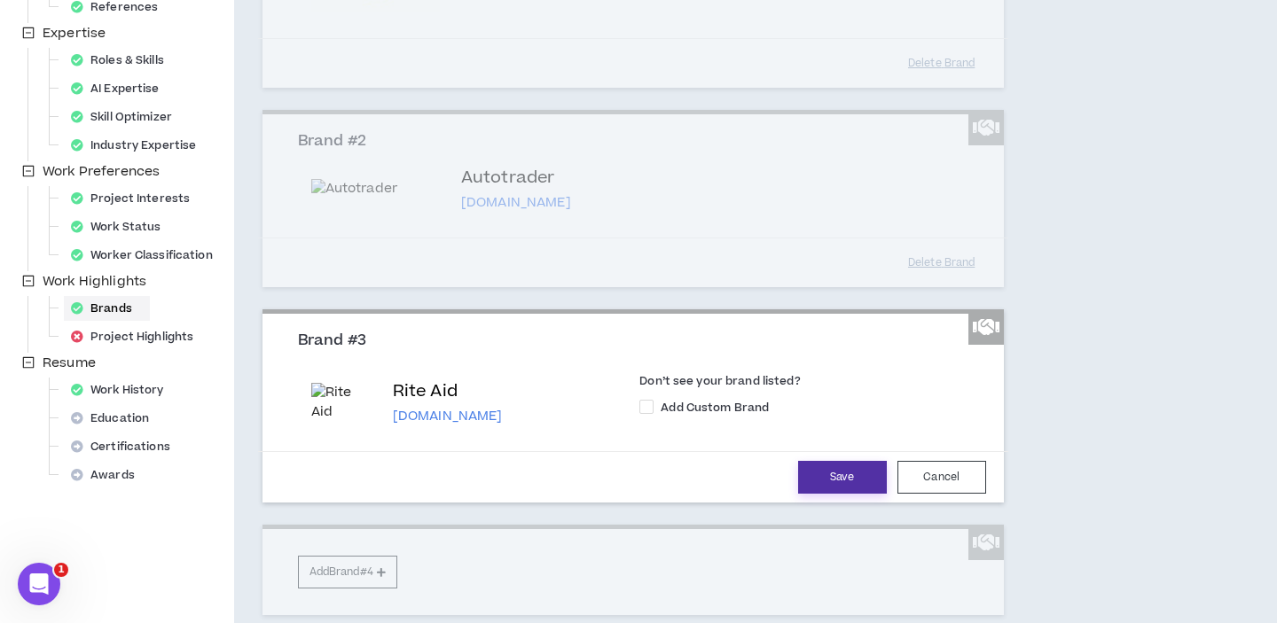
click at [845, 475] on button "Save" at bounding box center [842, 477] width 89 height 33
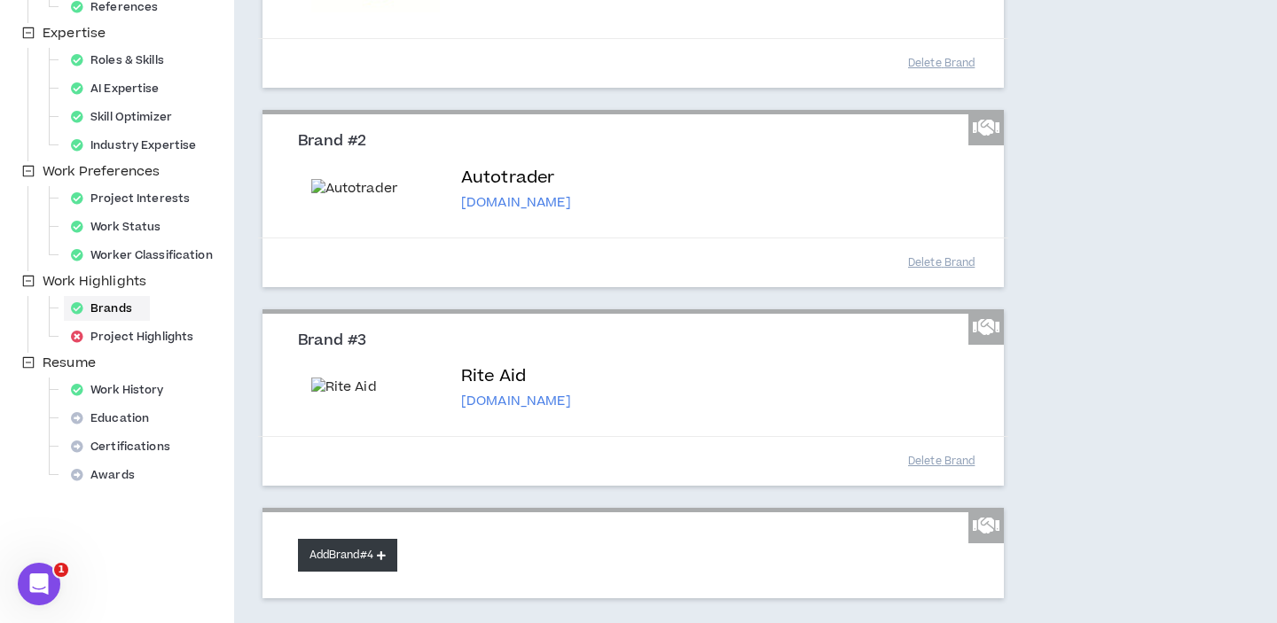
click at [328, 572] on button "Add Brand #4" at bounding box center [347, 555] width 99 height 33
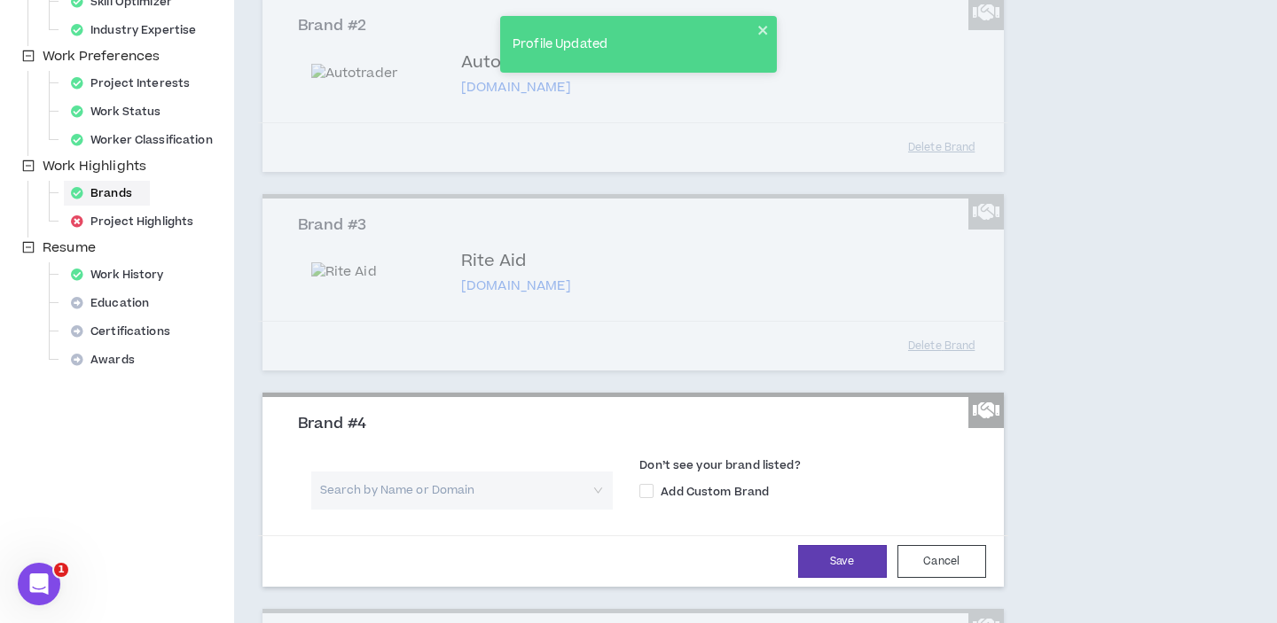
scroll to position [512, 0]
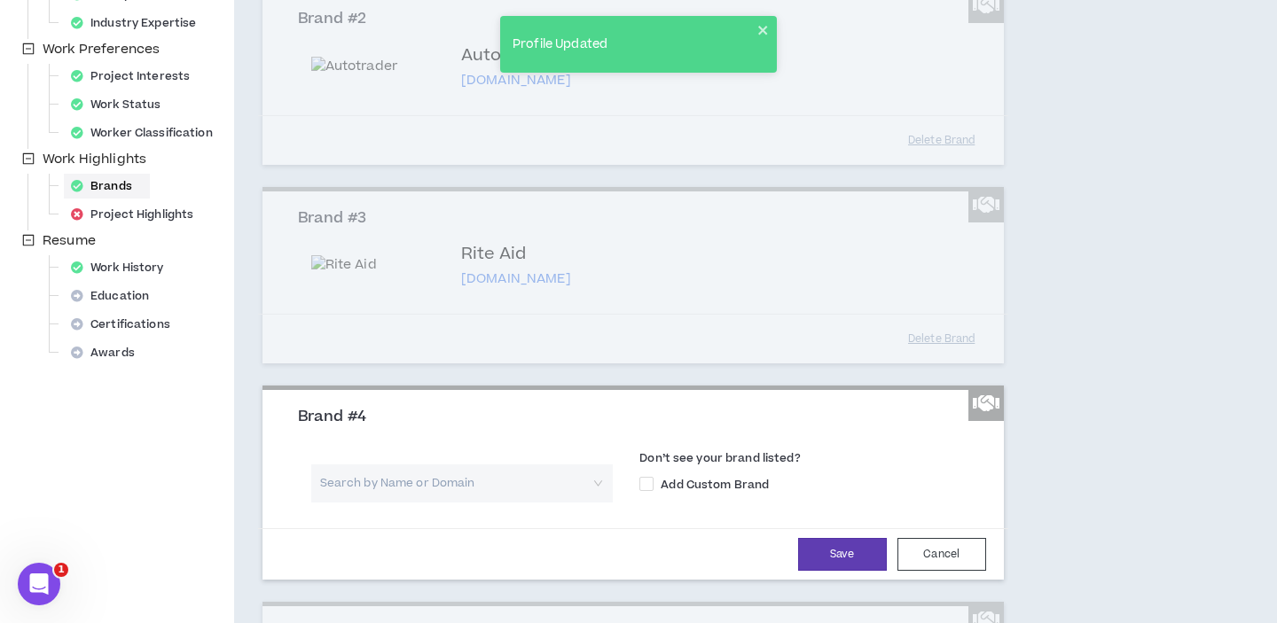
click at [370, 503] on input "search" at bounding box center [456, 484] width 270 height 38
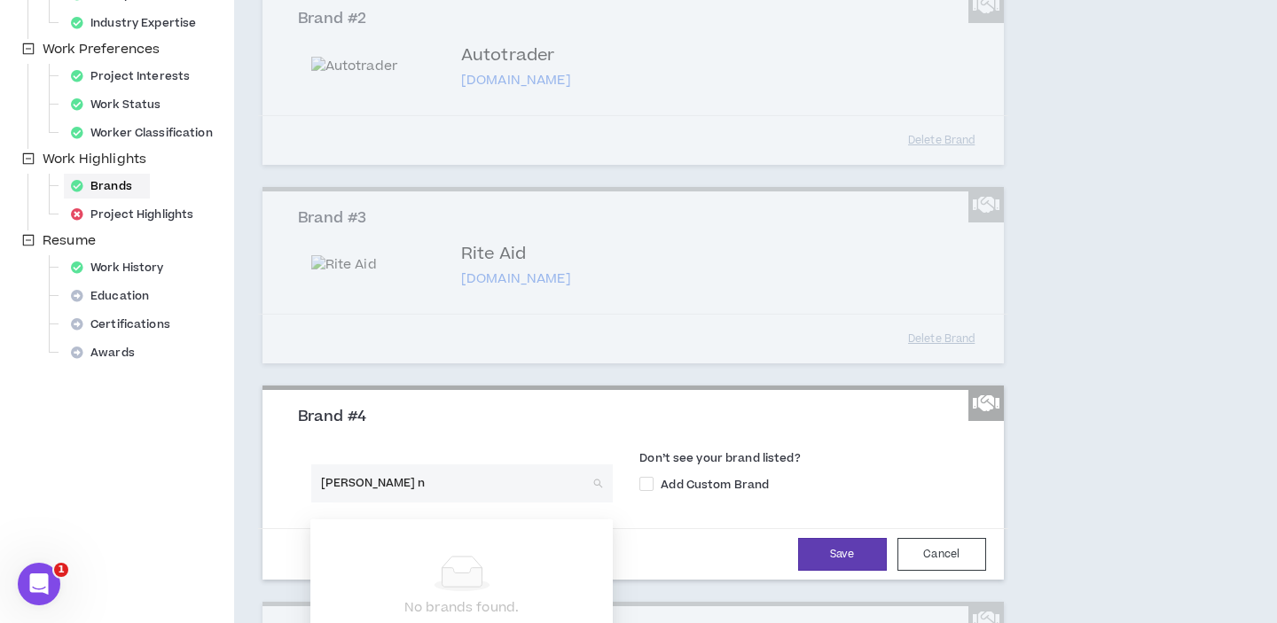
type input "[PERSON_NAME]"
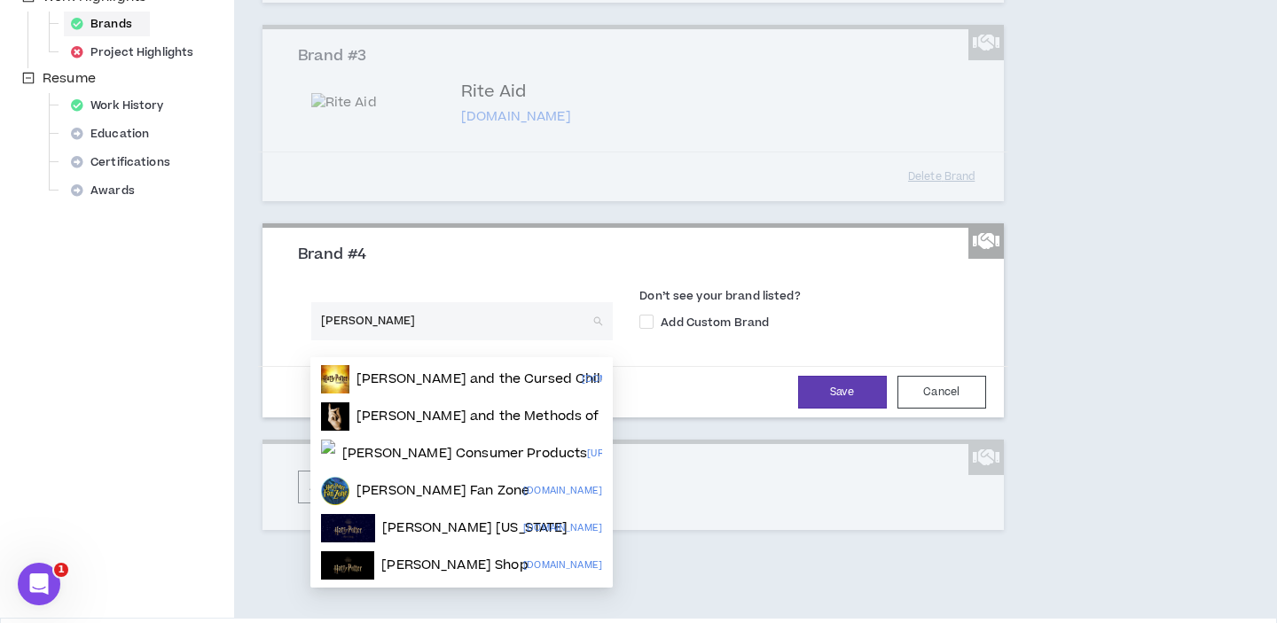
scroll to position [676, 0]
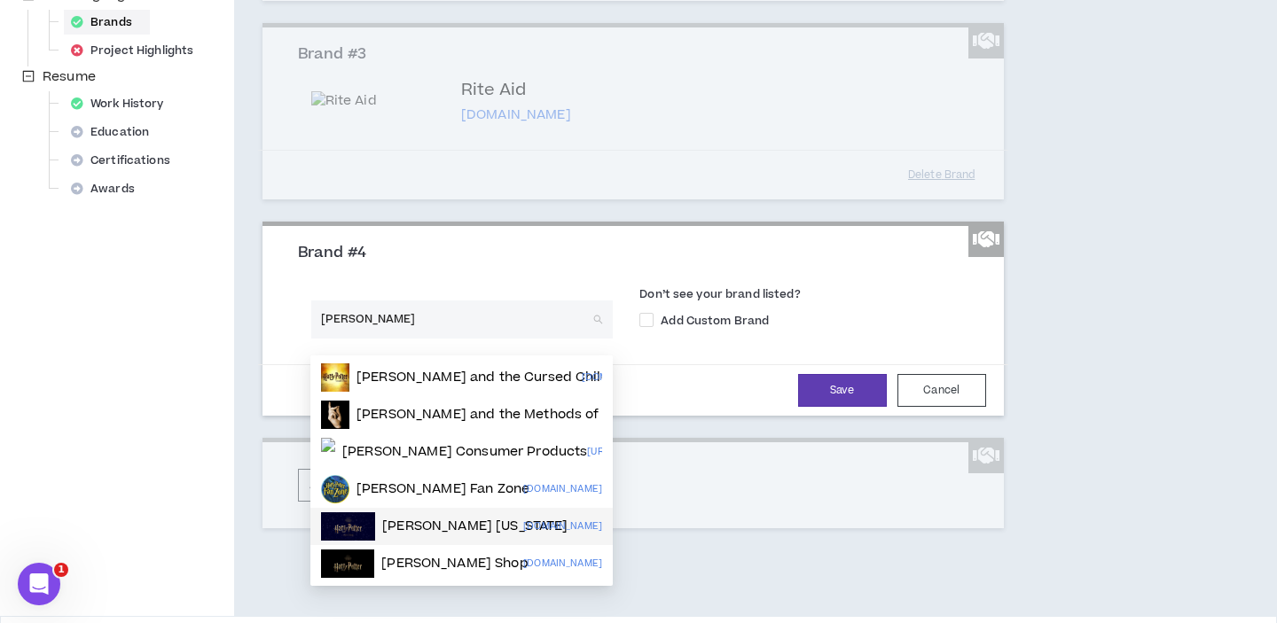
click at [396, 529] on p "[PERSON_NAME] [US_STATE]" at bounding box center [474, 527] width 185 height 18
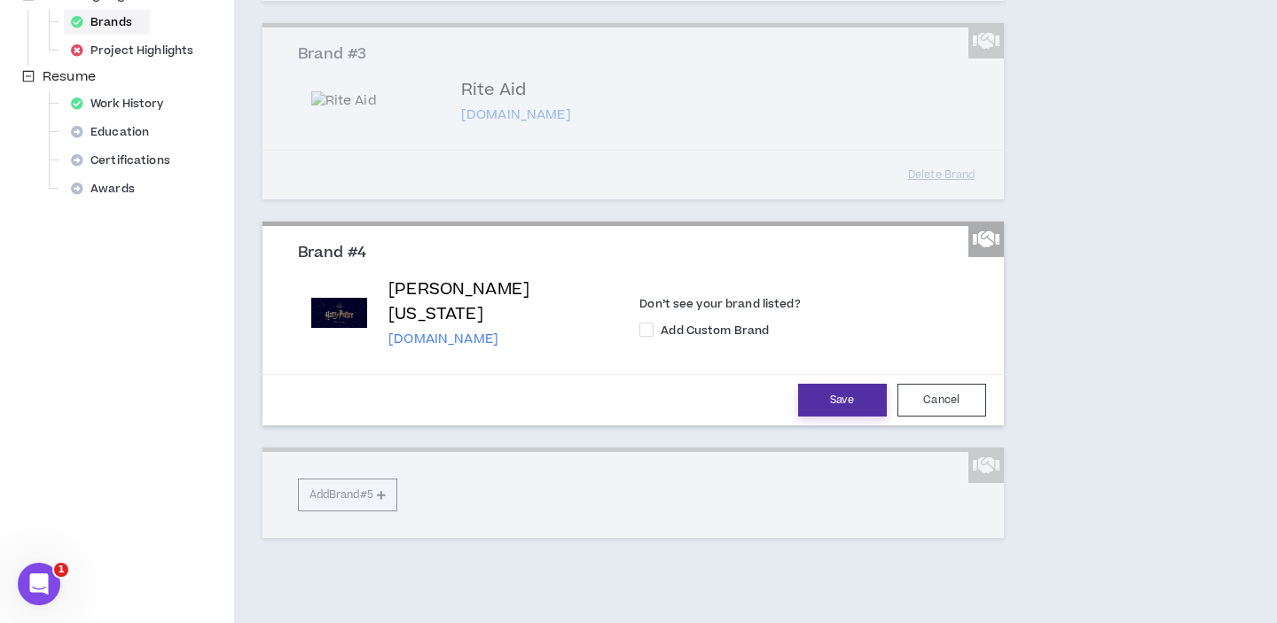
click at [838, 410] on button "Save" at bounding box center [842, 400] width 89 height 33
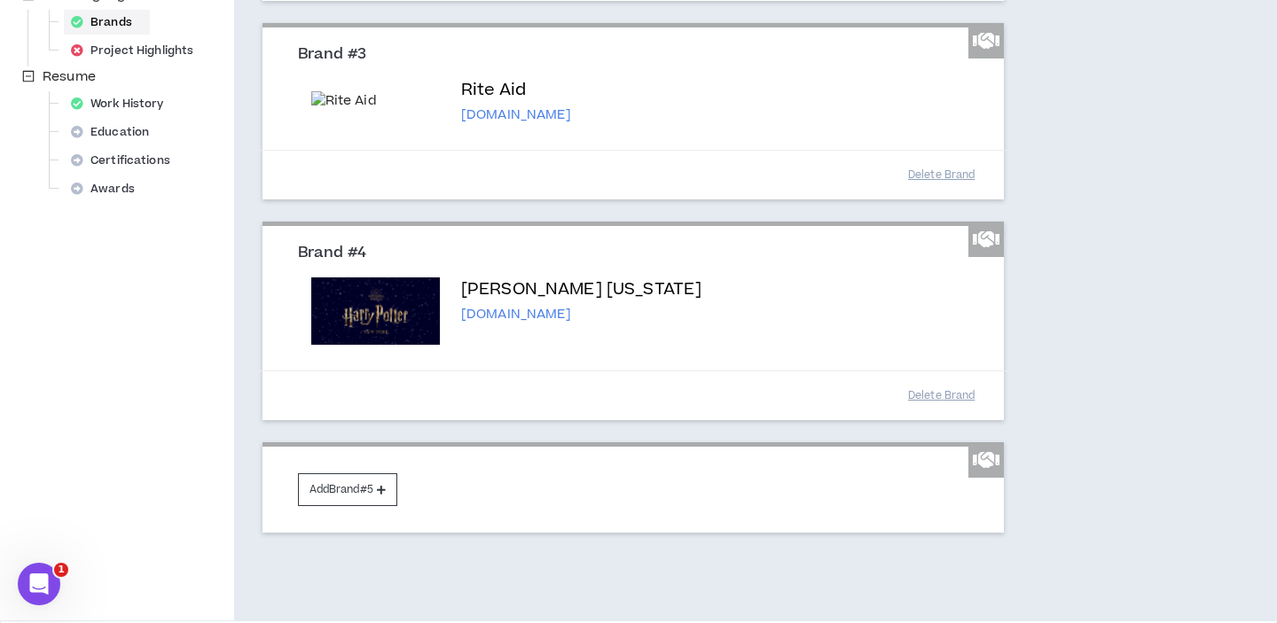
click at [340, 525] on div "Add Brand #5" at bounding box center [632, 487] width 741 height 90
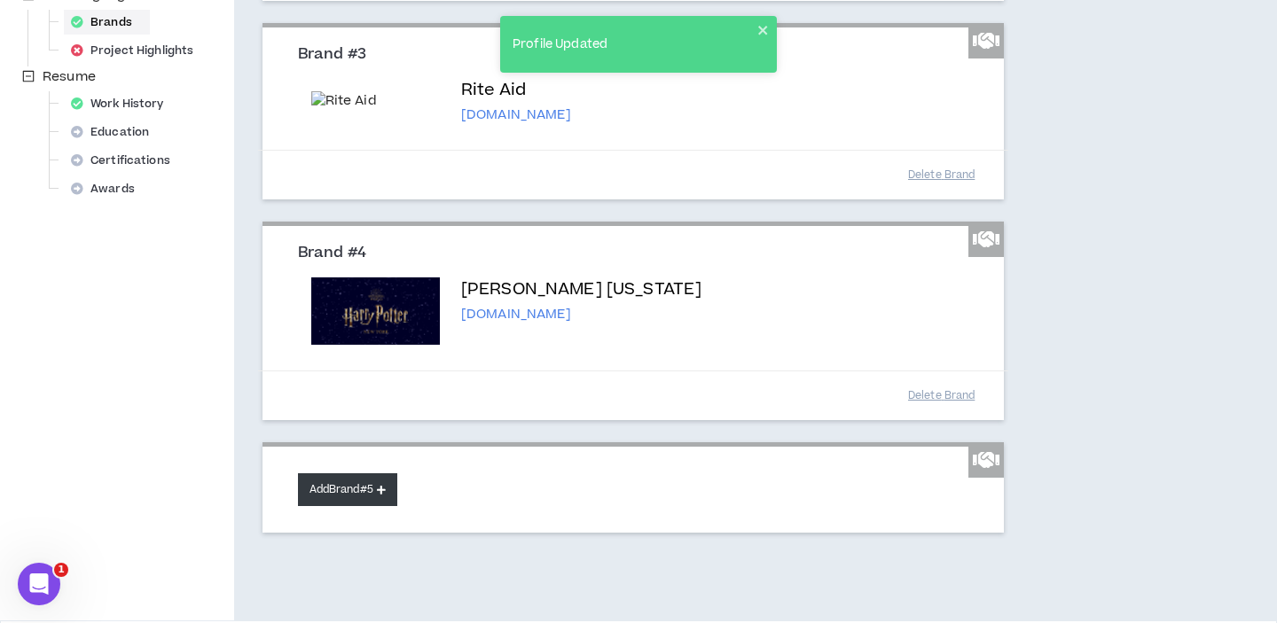
click at [340, 506] on button "Add Brand #5" at bounding box center [347, 489] width 99 height 33
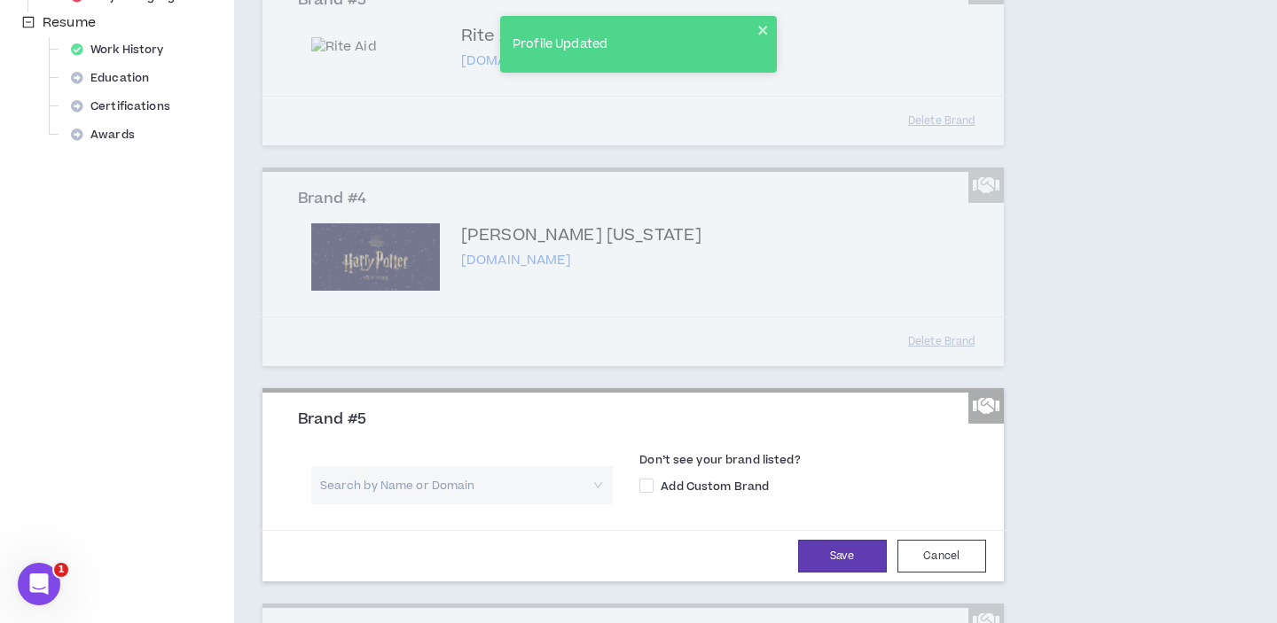
scroll to position [733, 0]
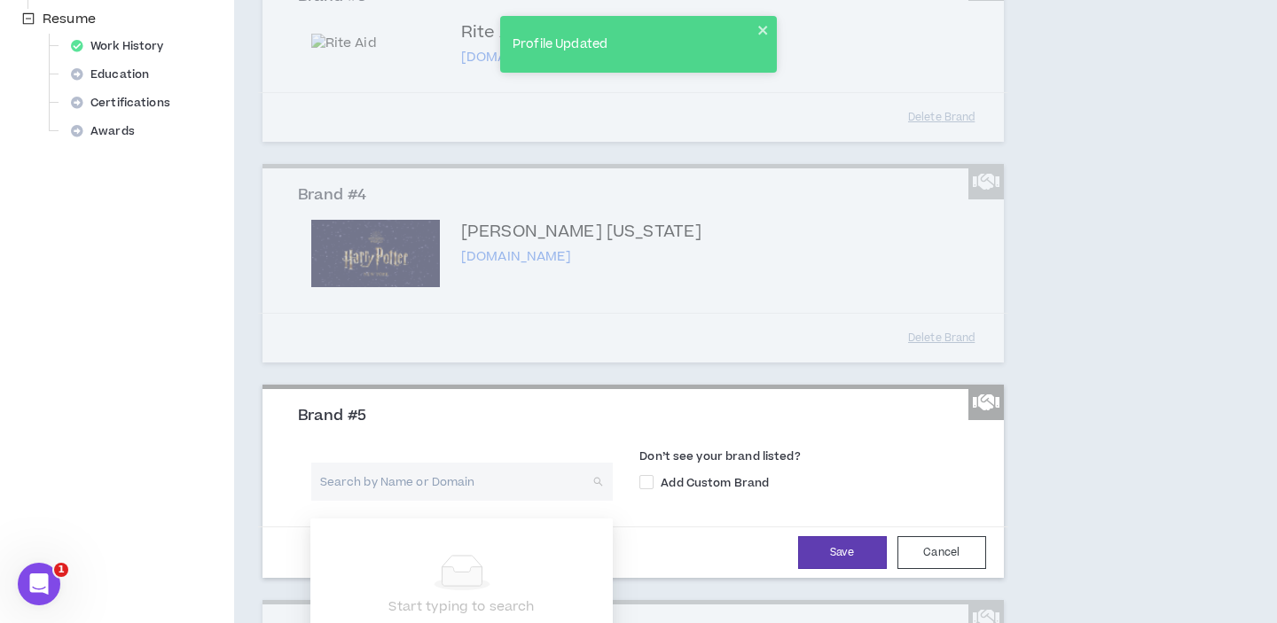
click at [470, 492] on input "search" at bounding box center [456, 482] width 270 height 38
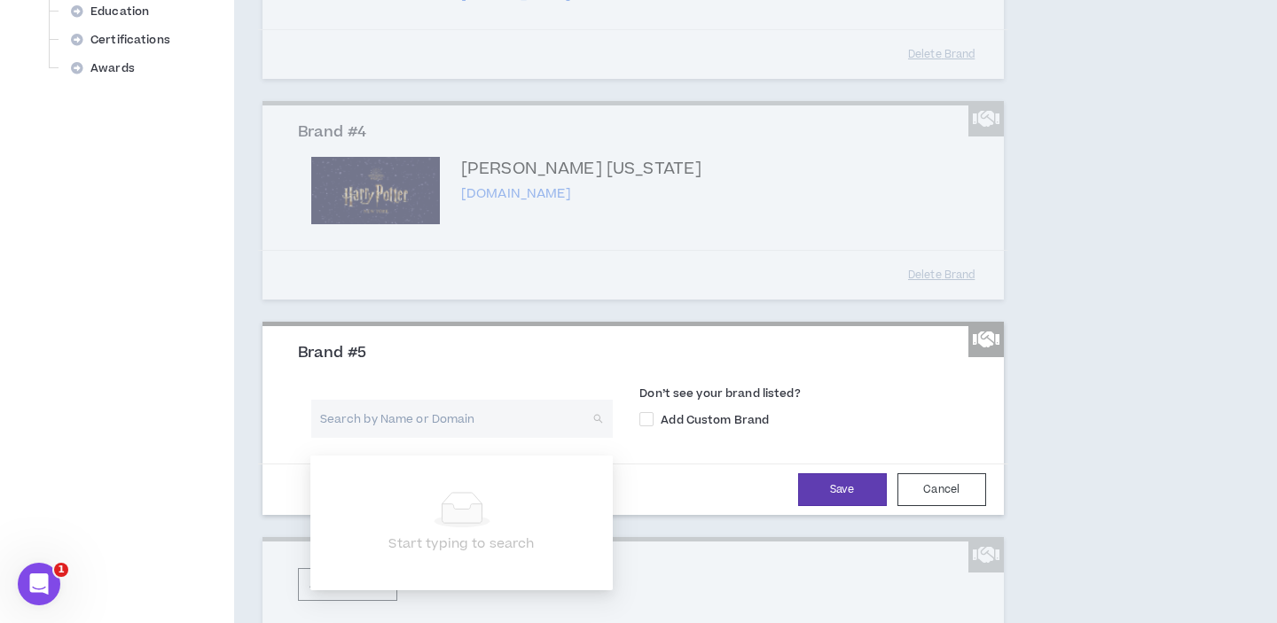
scroll to position [799, 0]
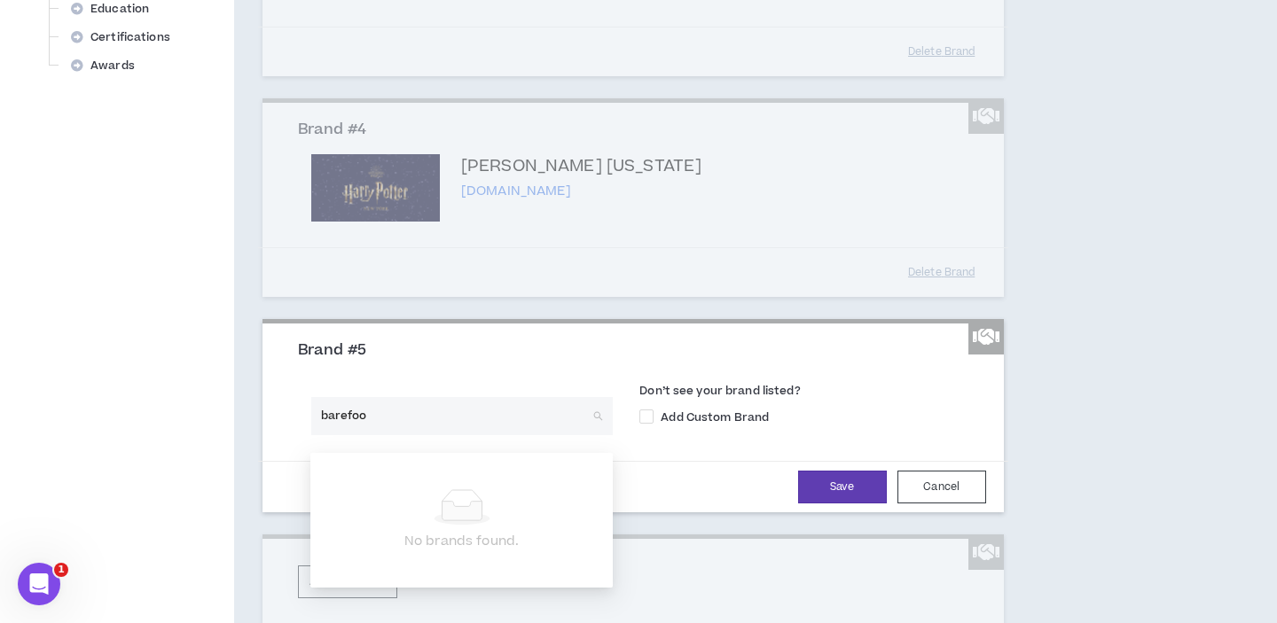
type input "barefoot"
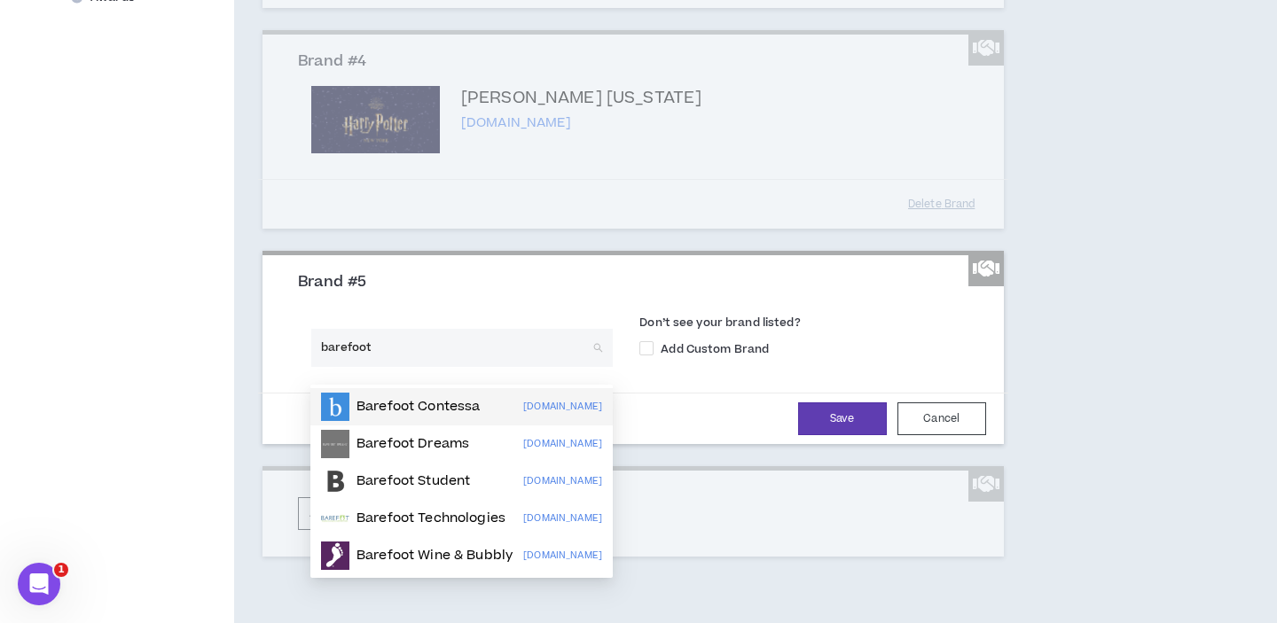
scroll to position [872, 0]
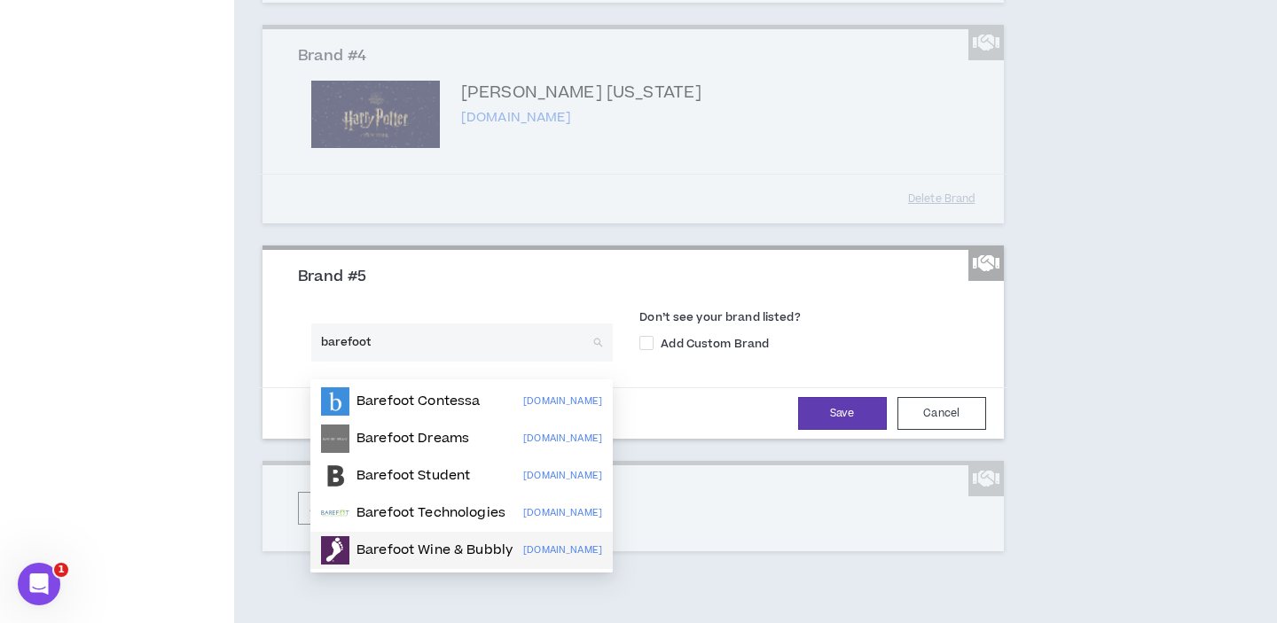
click at [454, 556] on p "Barefoot Wine & Bubbly" at bounding box center [434, 551] width 156 height 18
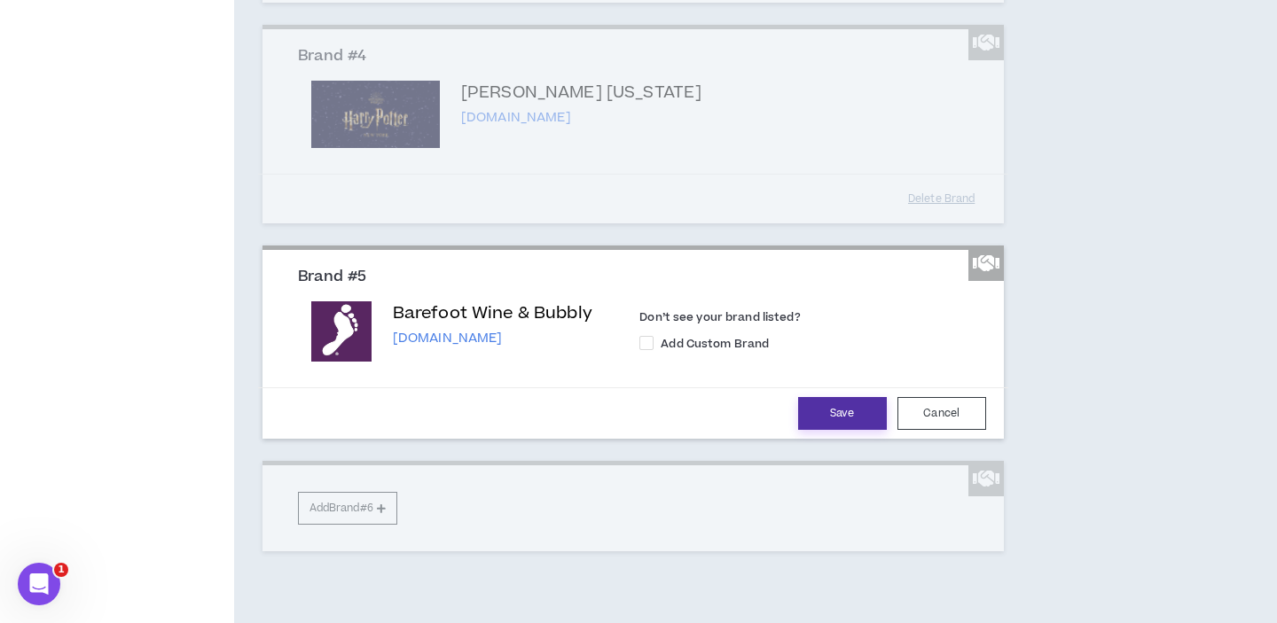
click at [833, 422] on button "Save" at bounding box center [842, 413] width 89 height 33
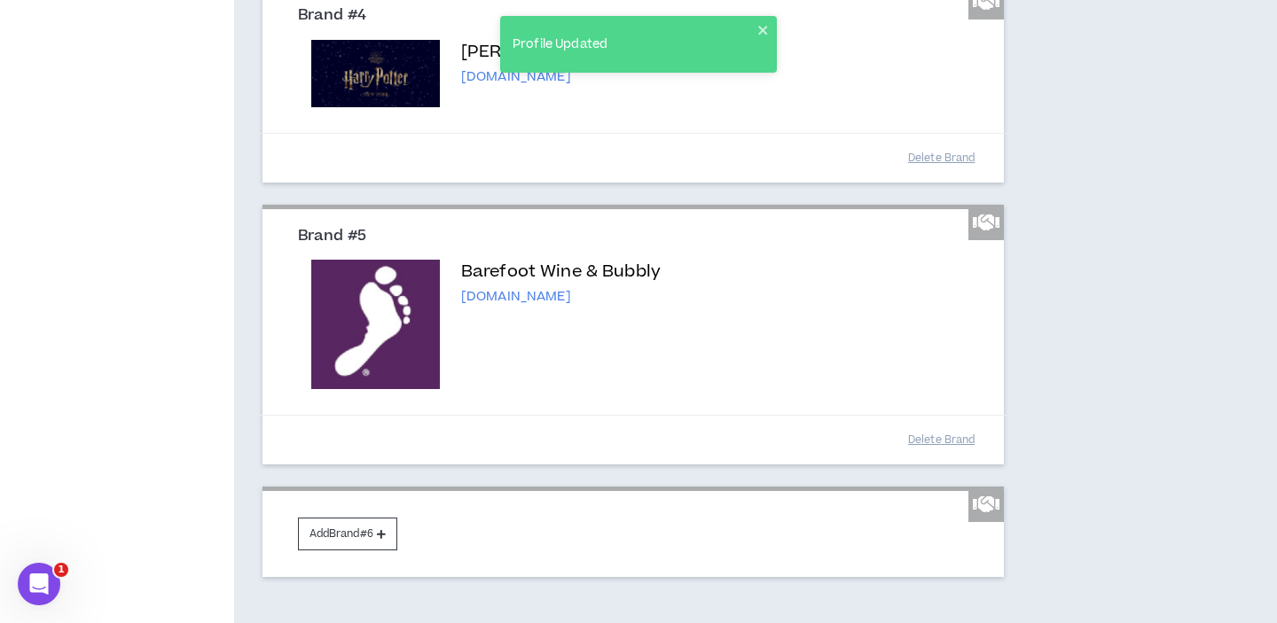
scroll to position [1037, 0]
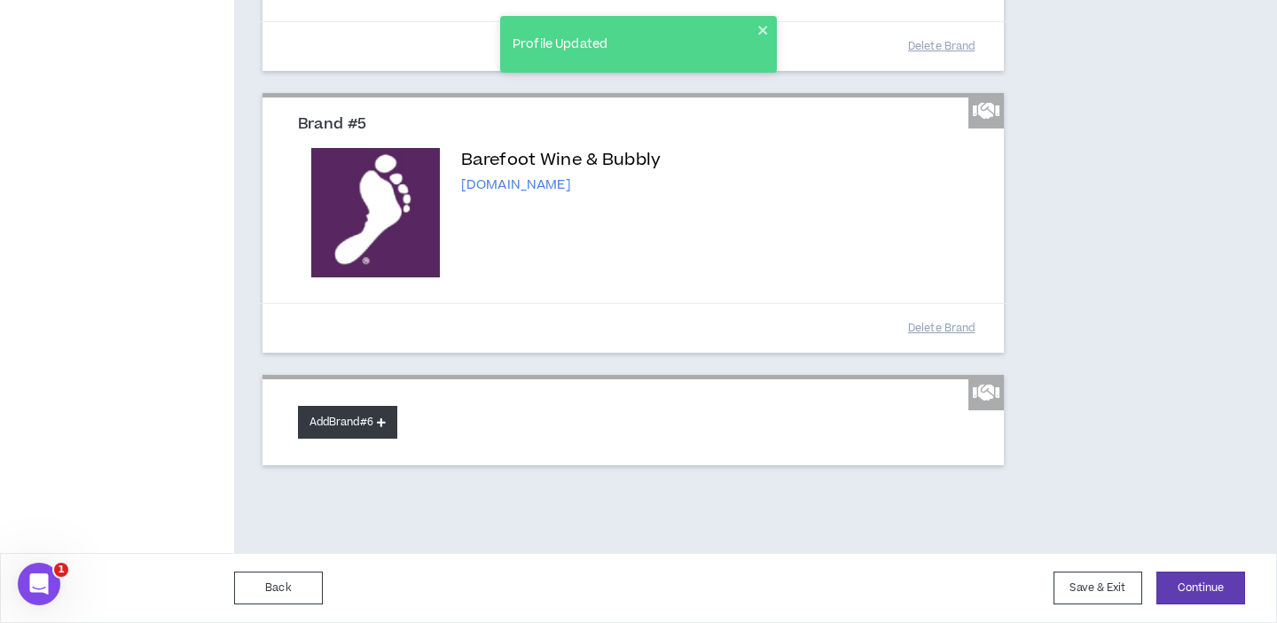
click at [306, 423] on button "Add Brand #6" at bounding box center [347, 422] width 99 height 33
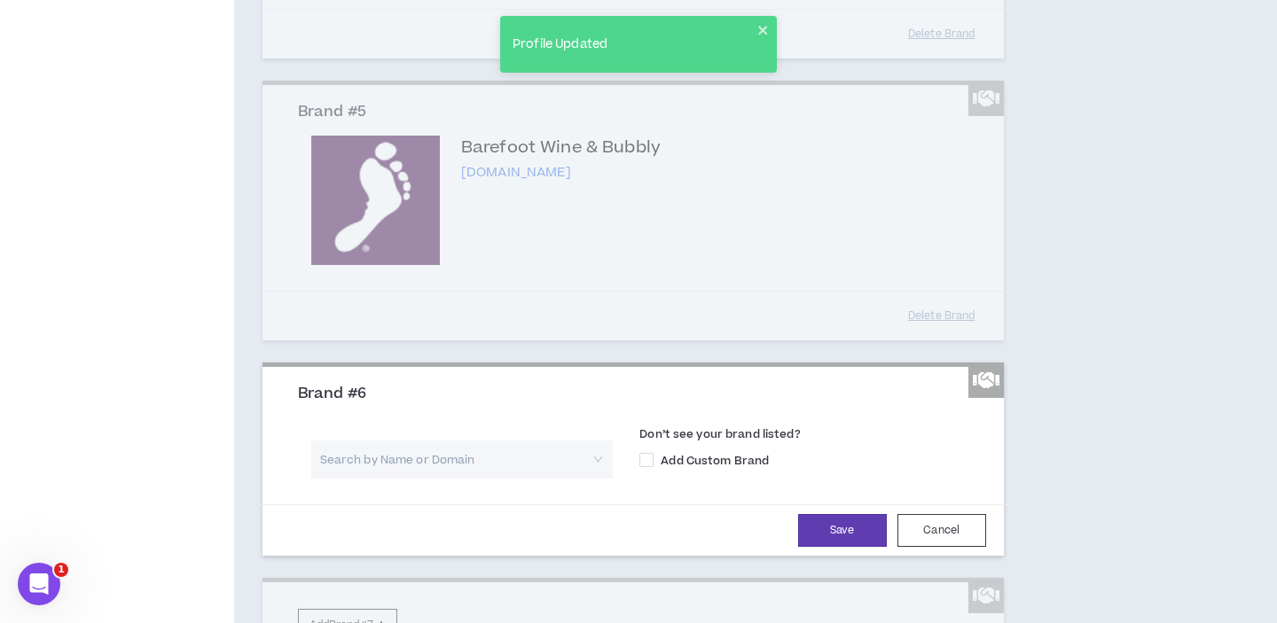
click at [426, 462] on input "search" at bounding box center [456, 460] width 270 height 38
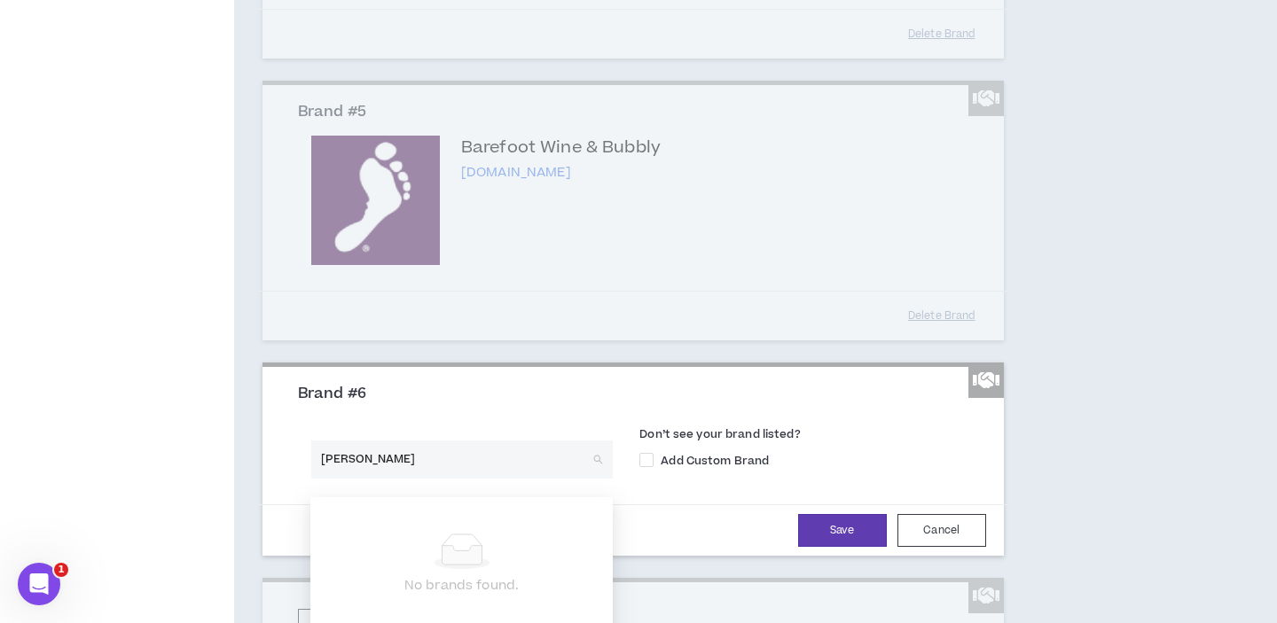
type input "nikon"
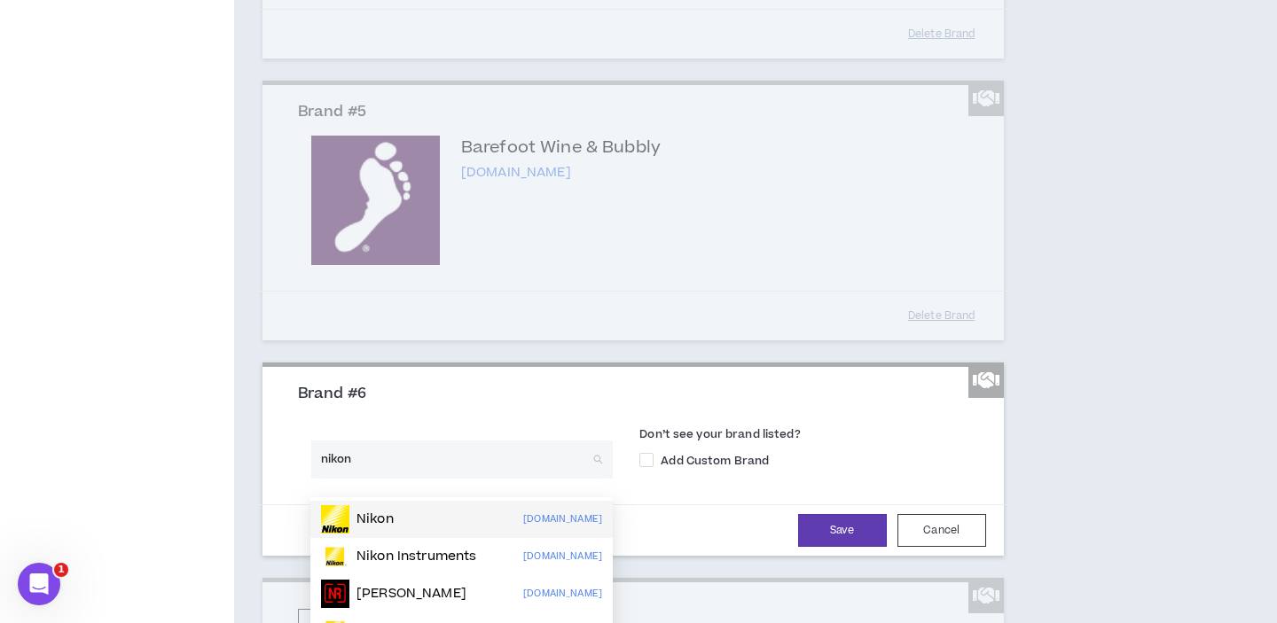
click at [429, 526] on div "Nikon [DOMAIN_NAME]" at bounding box center [461, 519] width 281 height 28
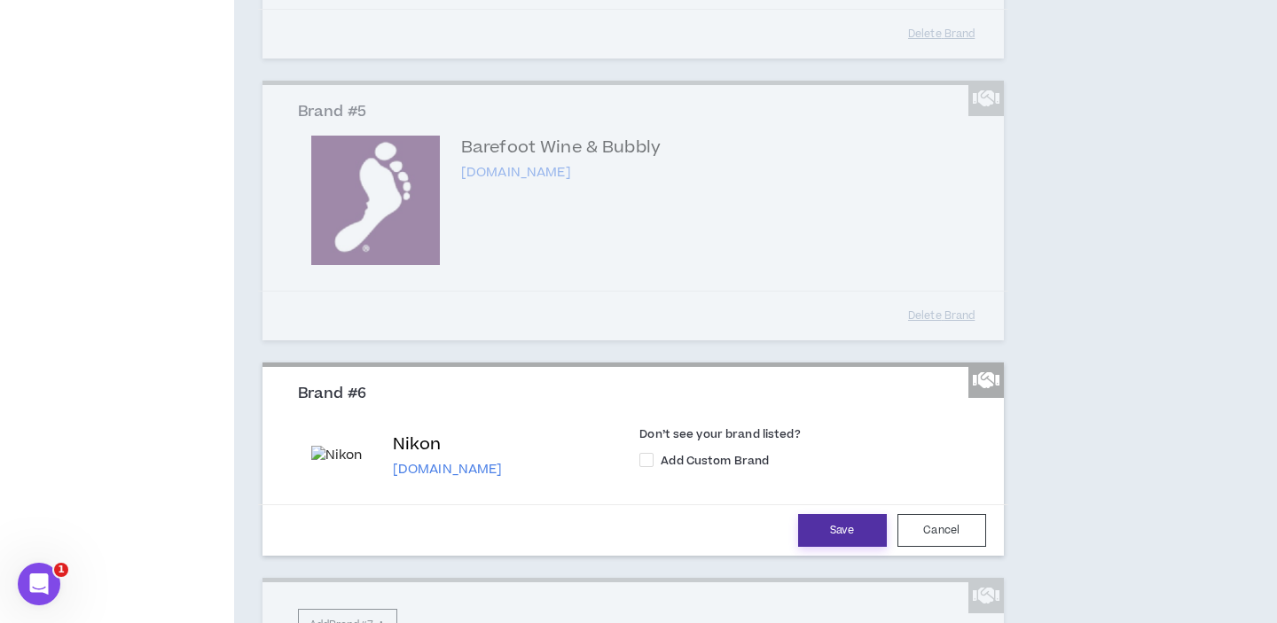
click at [862, 547] on button "Save" at bounding box center [842, 530] width 89 height 33
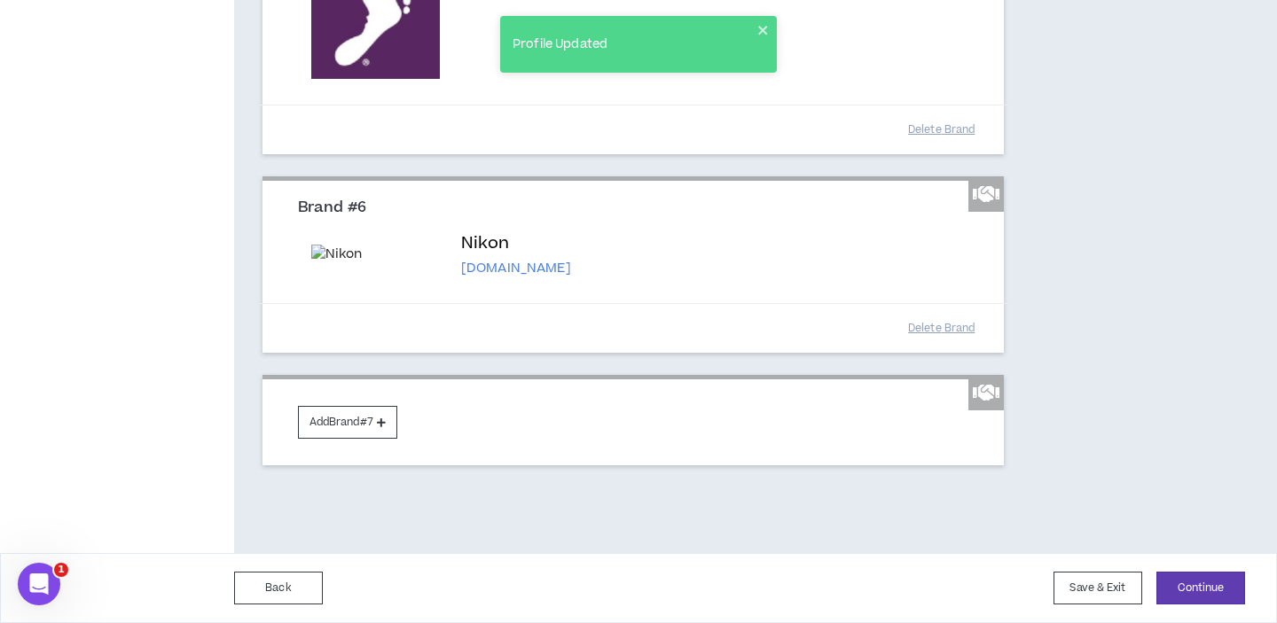
scroll to position [1319, 0]
click at [1218, 586] on button "Continue" at bounding box center [1200, 588] width 89 height 33
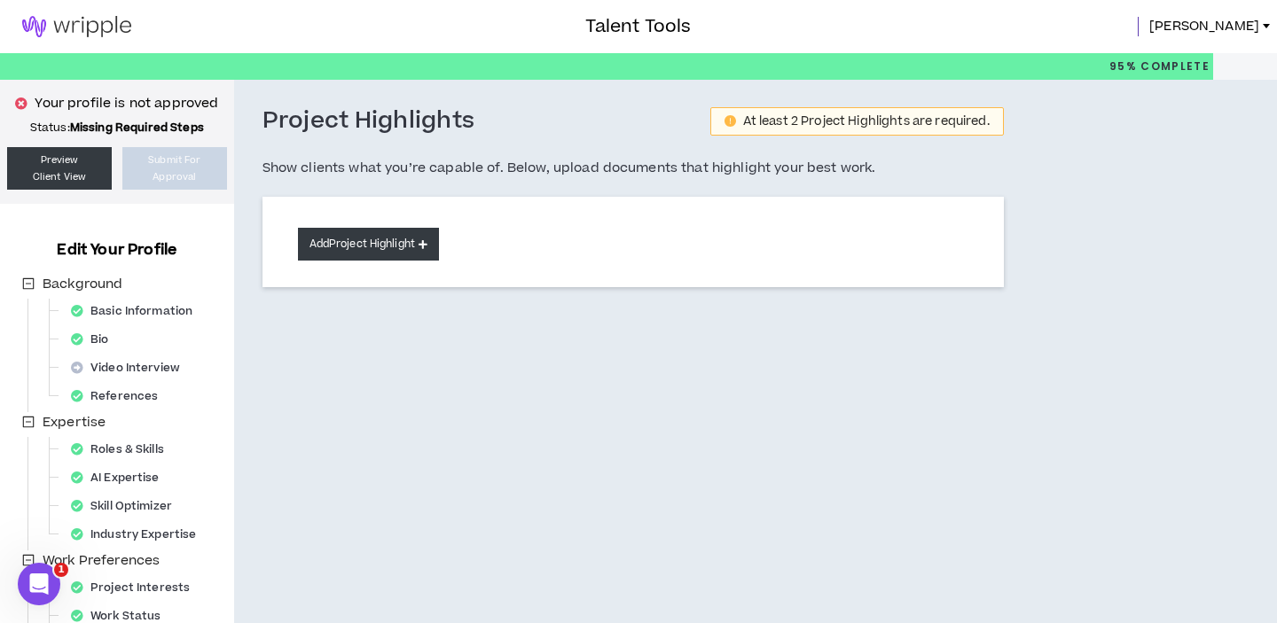
click at [410, 240] on button "Add Project Highlight" at bounding box center [368, 244] width 141 height 33
